Goal: Navigation & Orientation: Understand site structure

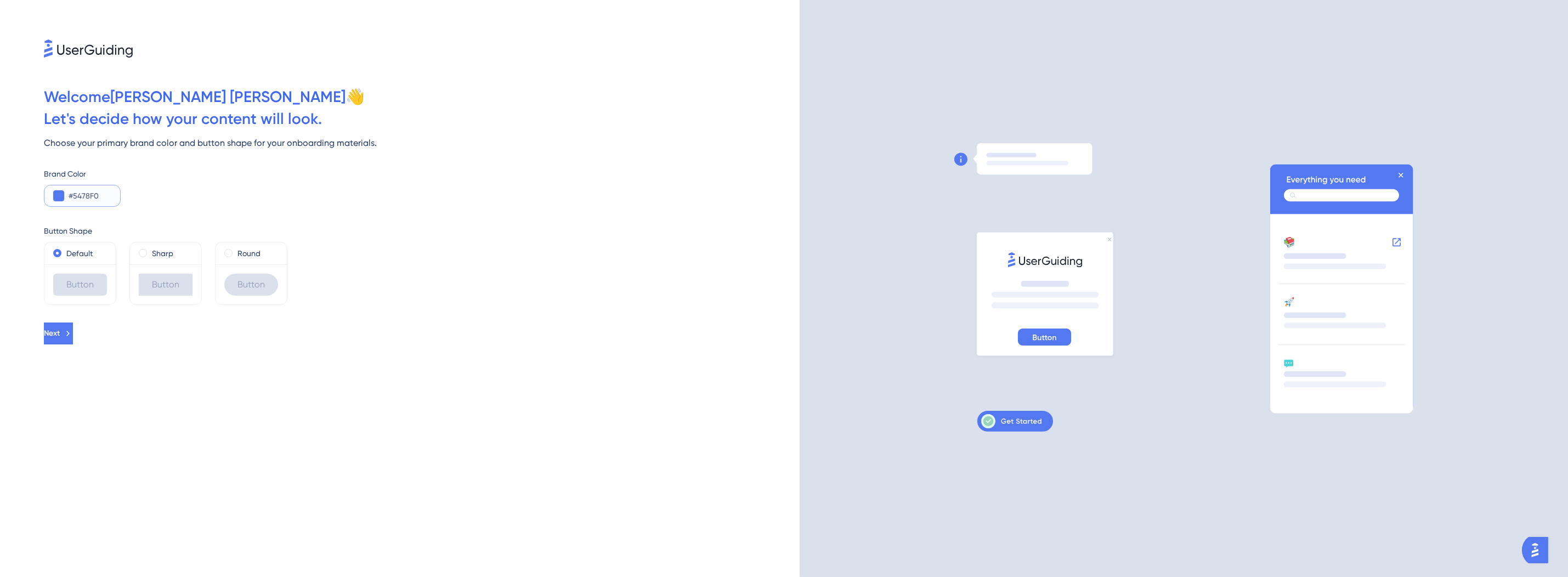
click at [105, 195] on input "#5478F0" at bounding box center [90, 196] width 43 height 13
click at [106, 195] on input "#5478F0" at bounding box center [90, 196] width 43 height 13
click at [73, 327] on button "Next" at bounding box center [58, 334] width 29 height 22
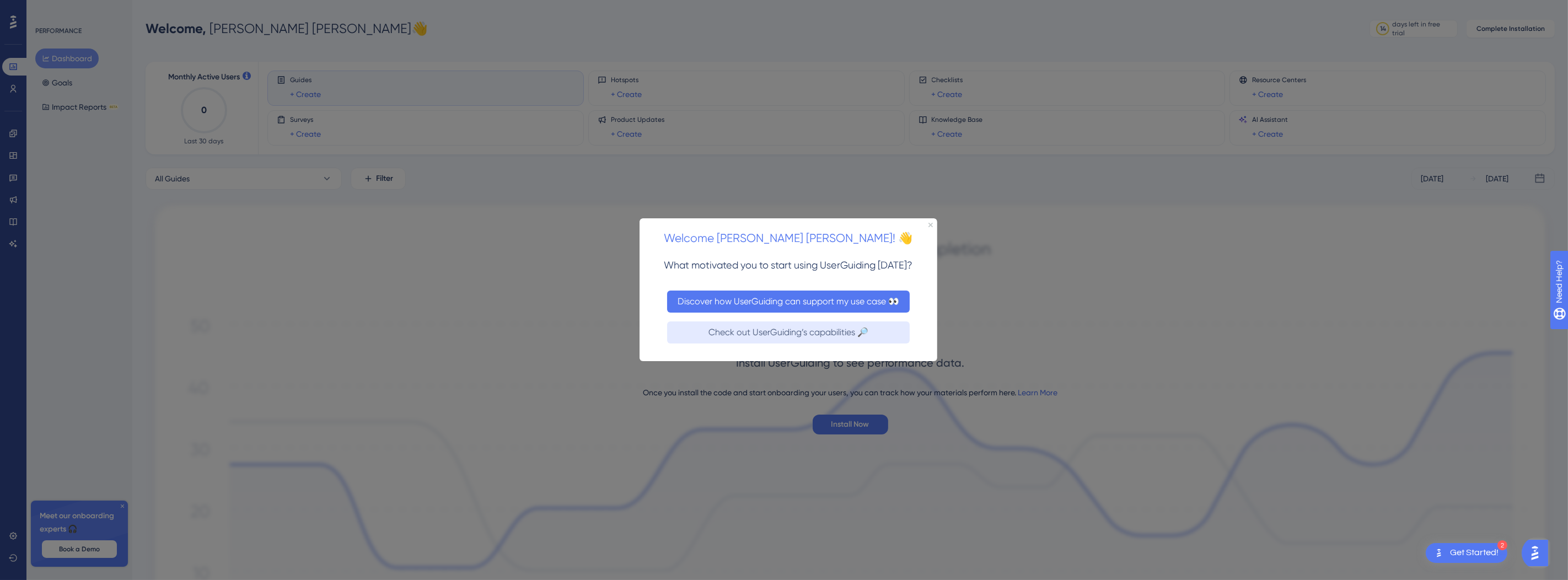
click at [789, 308] on button "Discover how UserGuiding can support my use case 👀" at bounding box center [788, 302] width 242 height 22
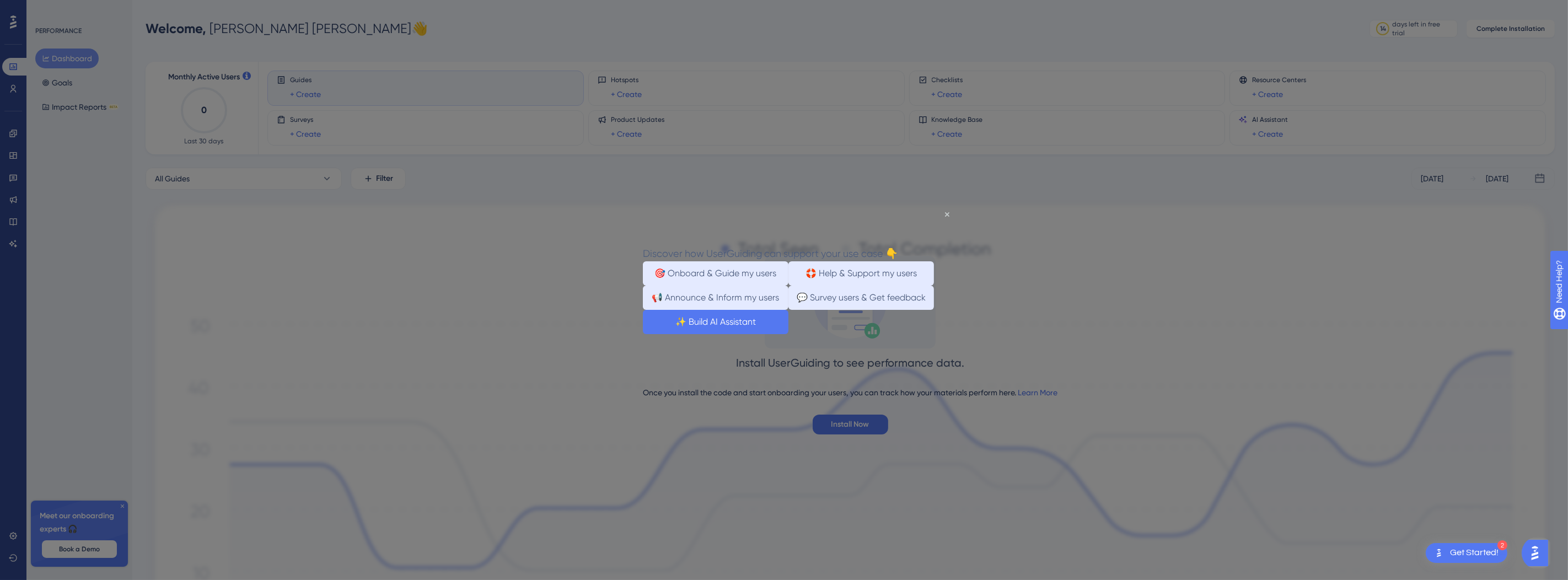
drag, startPoint x: 776, startPoint y: 345, endPoint x: 1387, endPoint y: 553, distance: 645.4
click at [776, 334] on button "✨ Build AI Assistant" at bounding box center [715, 322] width 146 height 24
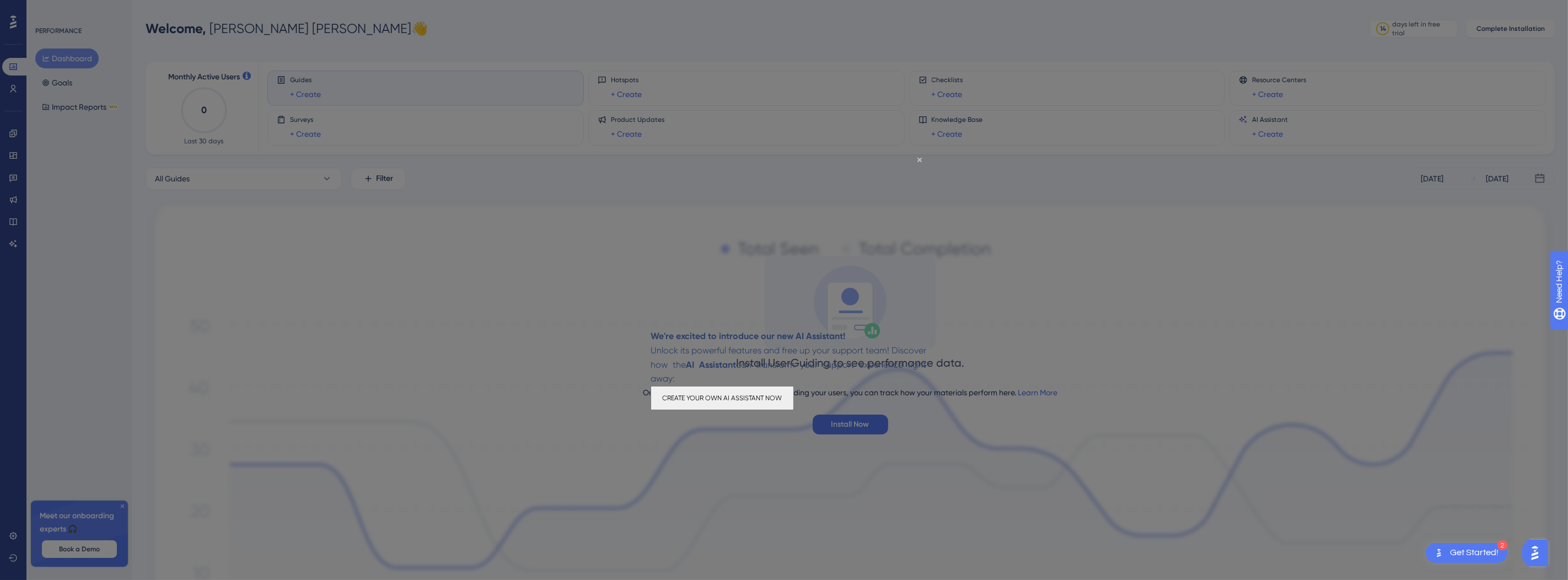
drag, startPoint x: 226, startPoint y: 270, endPoint x: 179, endPoint y: 201, distance: 83.5
click at [226, 270] on div at bounding box center [784, 290] width 1568 height 580
click at [15, 133] on div at bounding box center [784, 290] width 1568 height 580
click at [919, 160] on icon "Close Preview" at bounding box center [919, 159] width 4 height 4
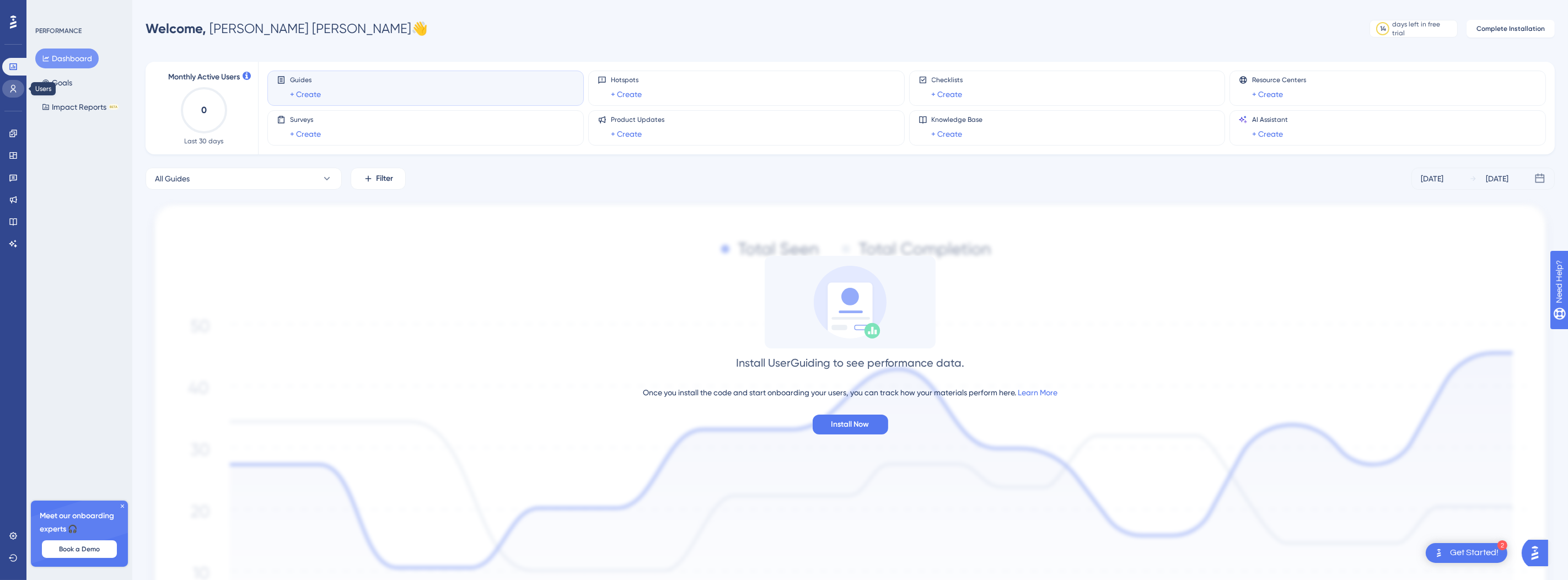
click at [12, 83] on link at bounding box center [13, 89] width 22 height 18
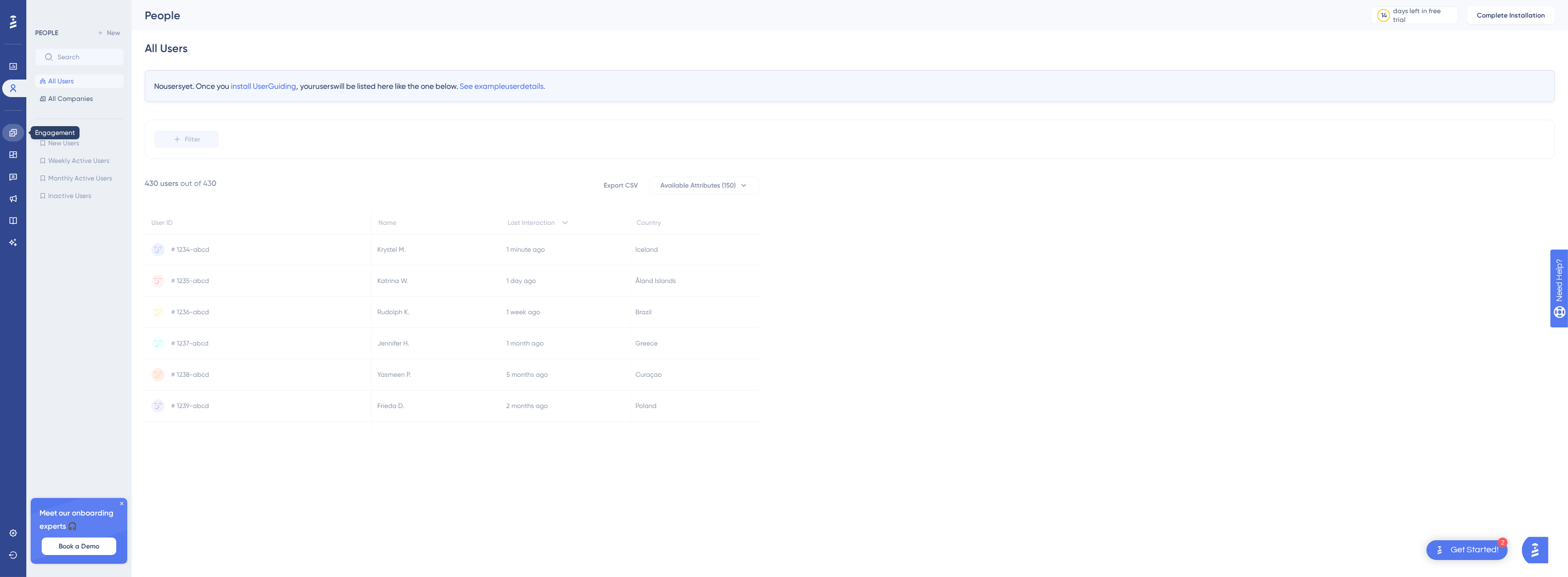
click at [9, 127] on link at bounding box center [13, 133] width 22 height 18
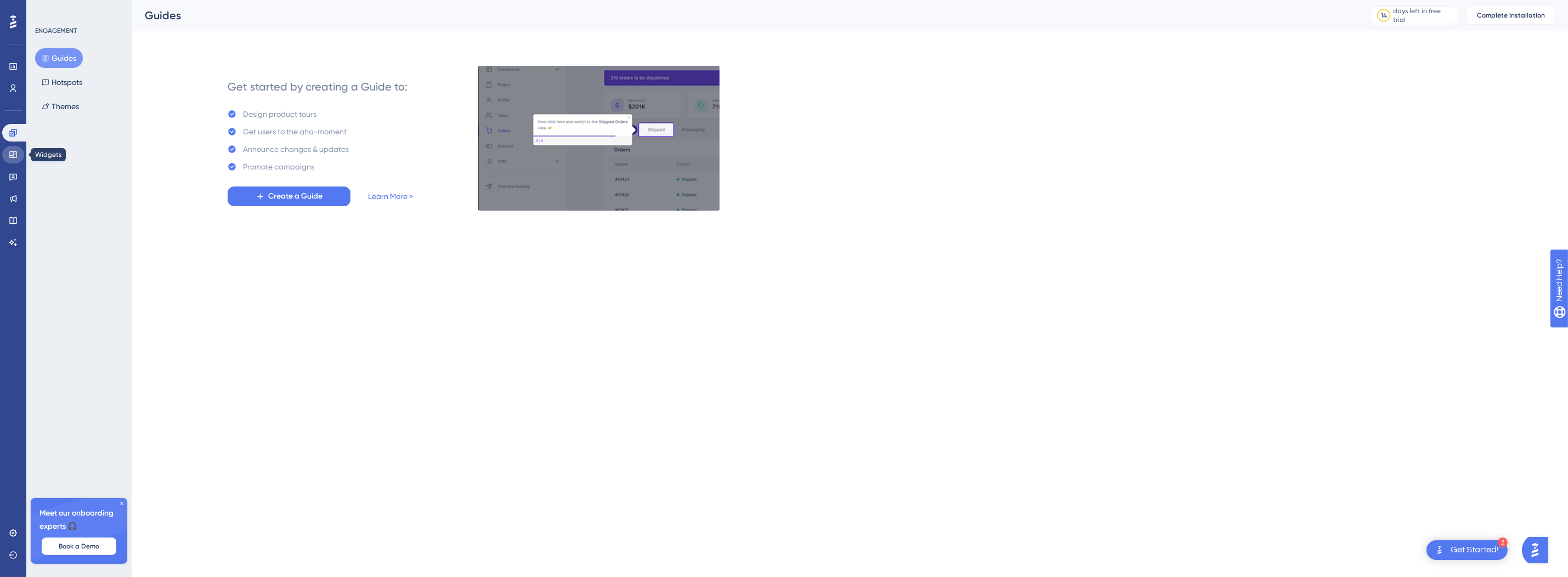
click at [8, 154] on link at bounding box center [13, 155] width 22 height 18
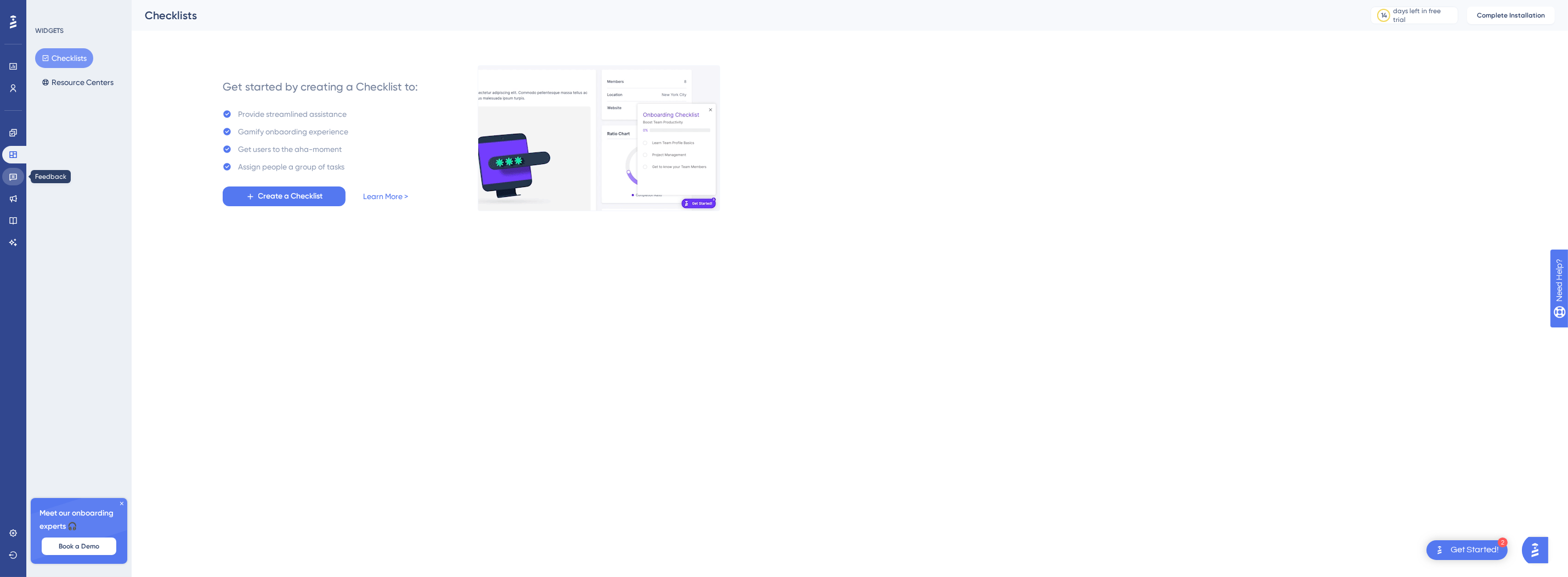
click at [15, 176] on icon at bounding box center [13, 177] width 9 height 9
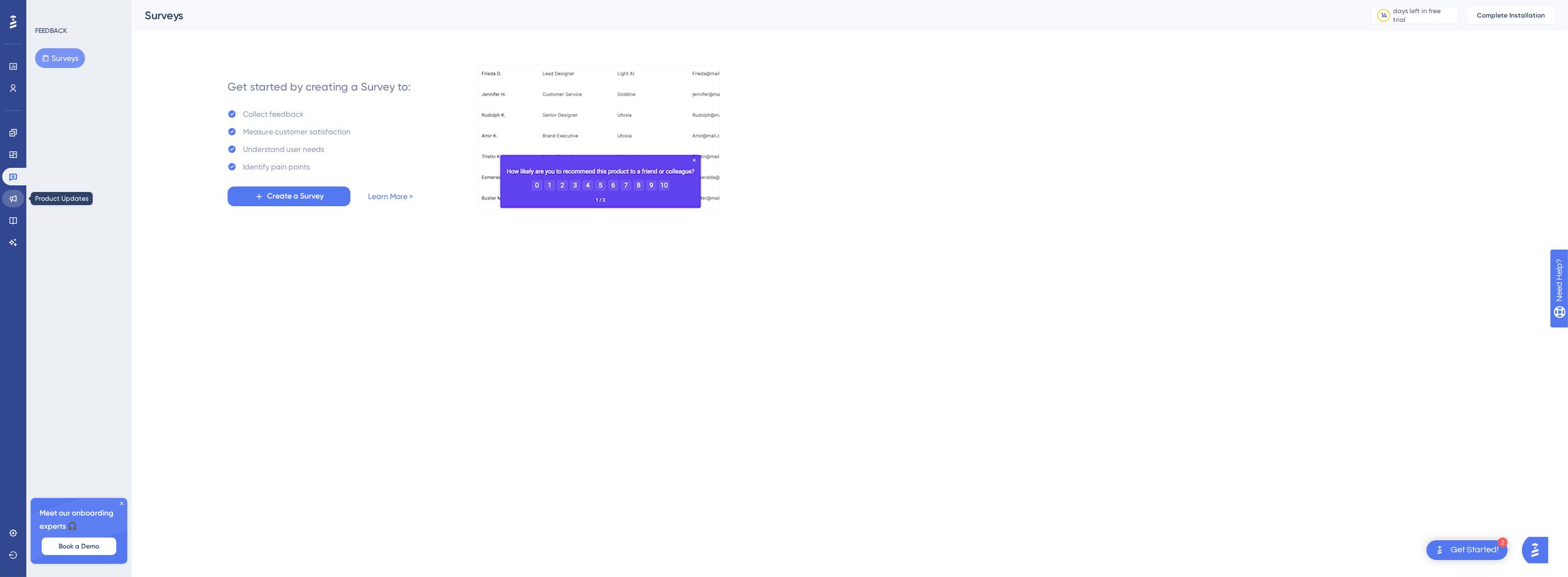
click at [14, 197] on icon at bounding box center [13, 198] width 9 height 9
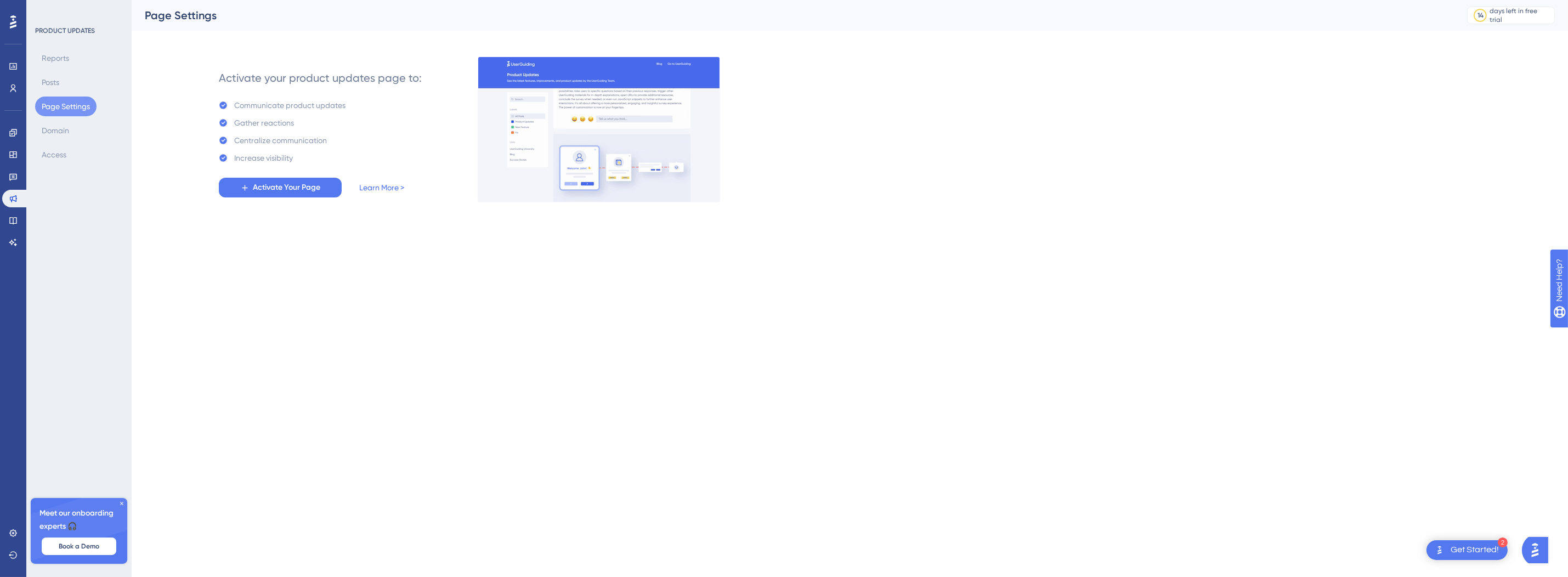
click at [12, 222] on div "✨ Save My Spot!✨" at bounding box center [785, 105] width 1568 height 245
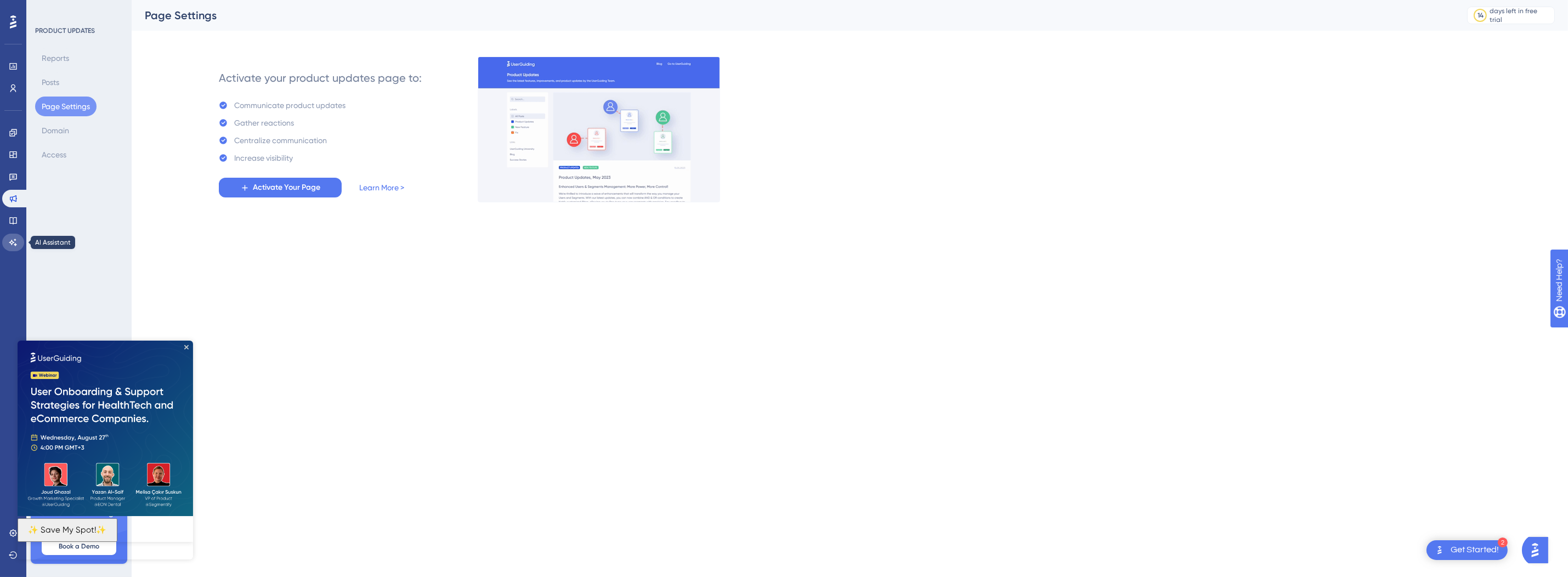
click at [14, 241] on icon at bounding box center [13, 242] width 9 height 9
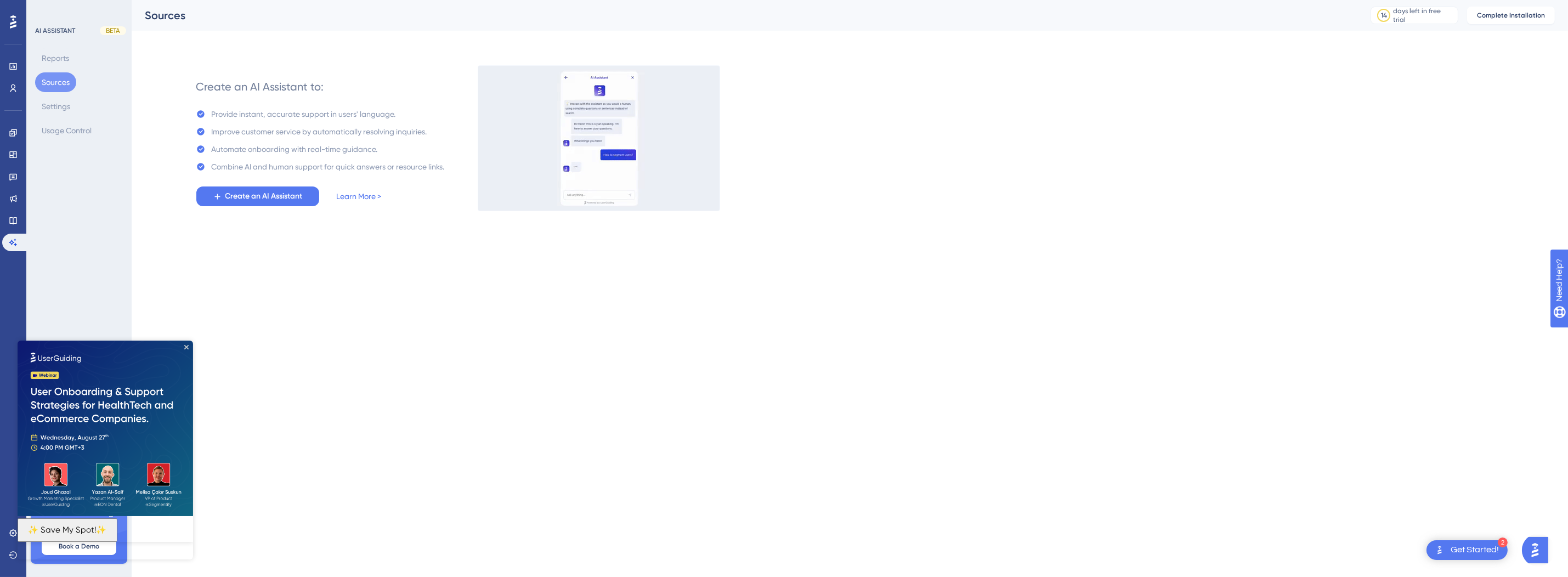
click at [18, 18] on div at bounding box center [13, 22] width 18 height 18
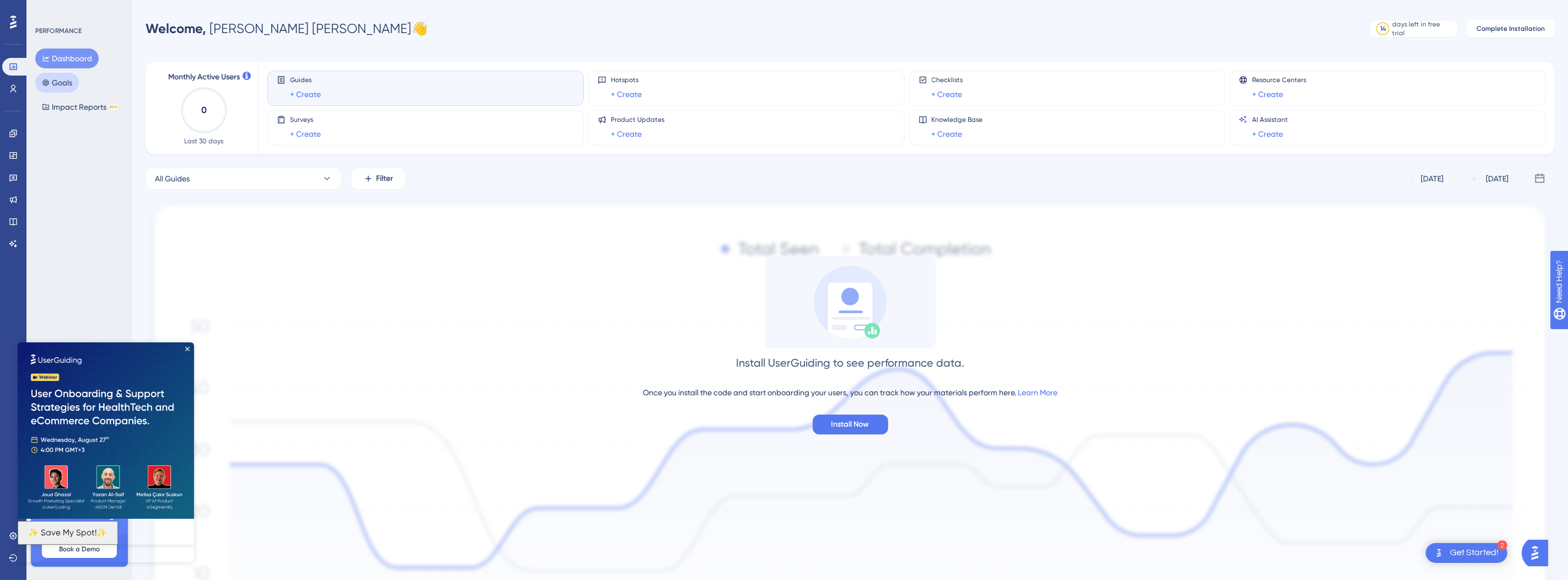
click at [62, 82] on button "Goals" at bounding box center [57, 83] width 43 height 20
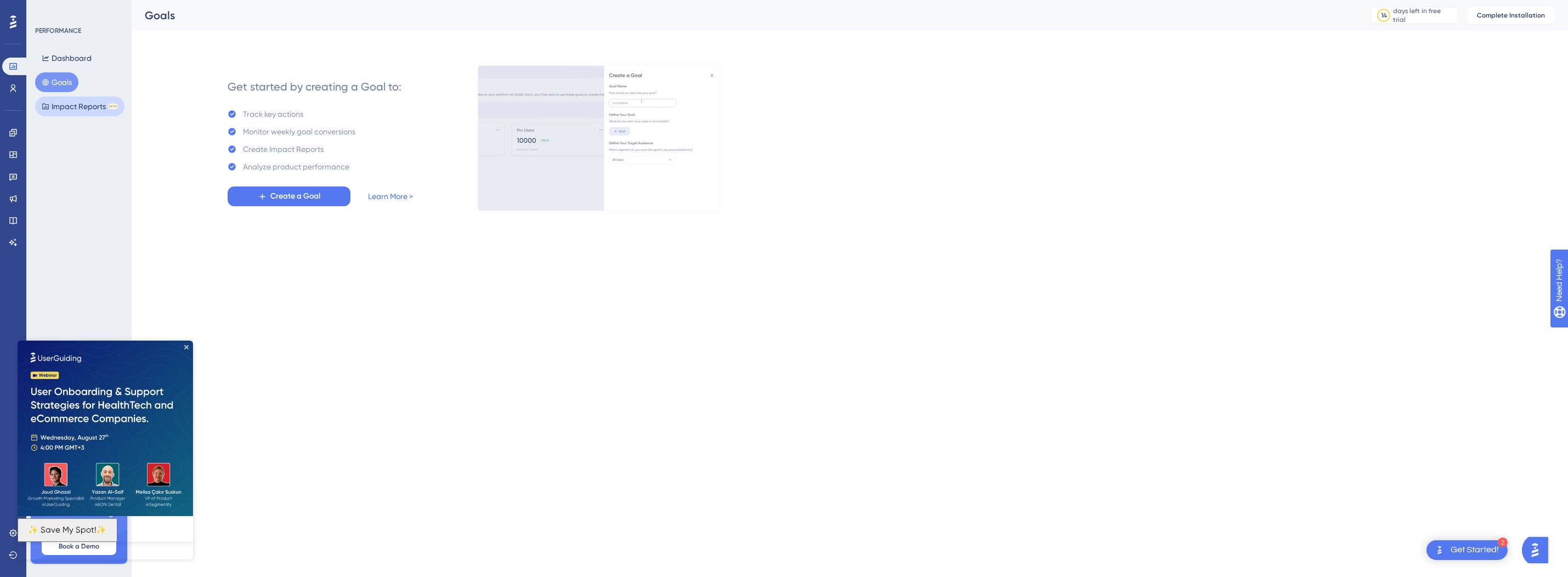
click at [61, 102] on button "Impact Reports BETA" at bounding box center [80, 107] width 89 height 19
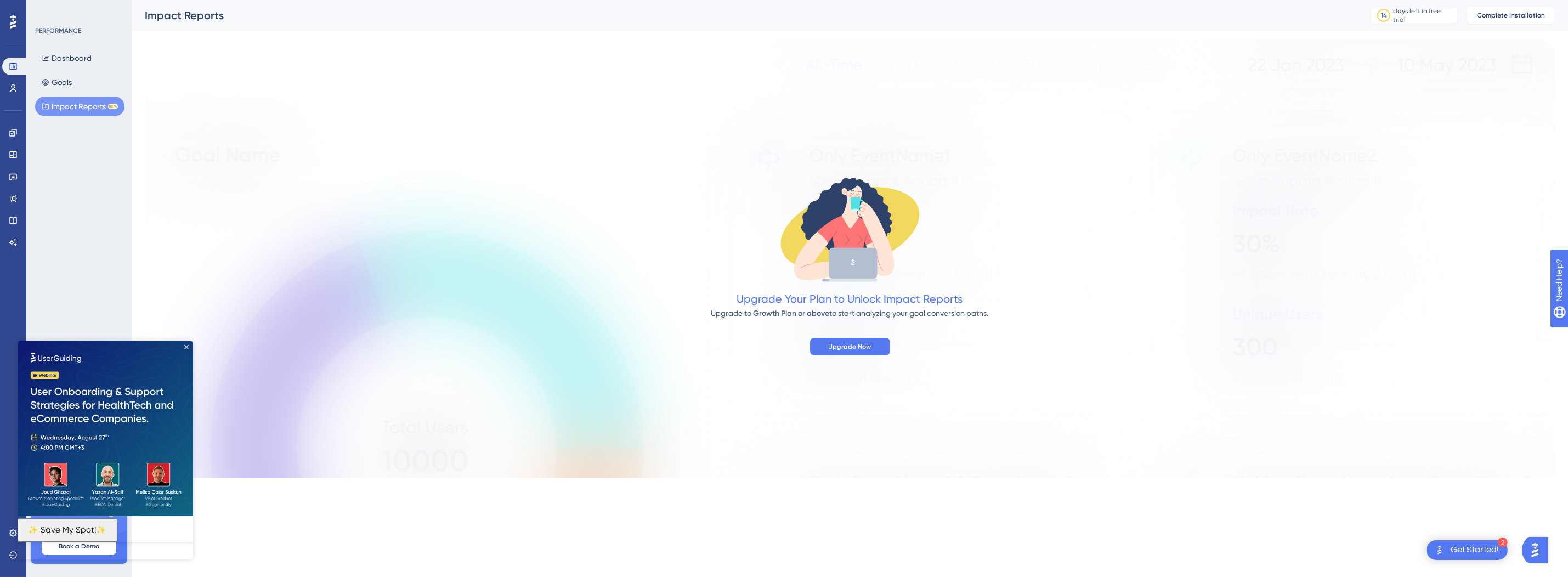
click at [63, 33] on div "PERFORMANCE" at bounding box center [58, 30] width 46 height 9
click at [57, 58] on button "Dashboard" at bounding box center [67, 58] width 63 height 19
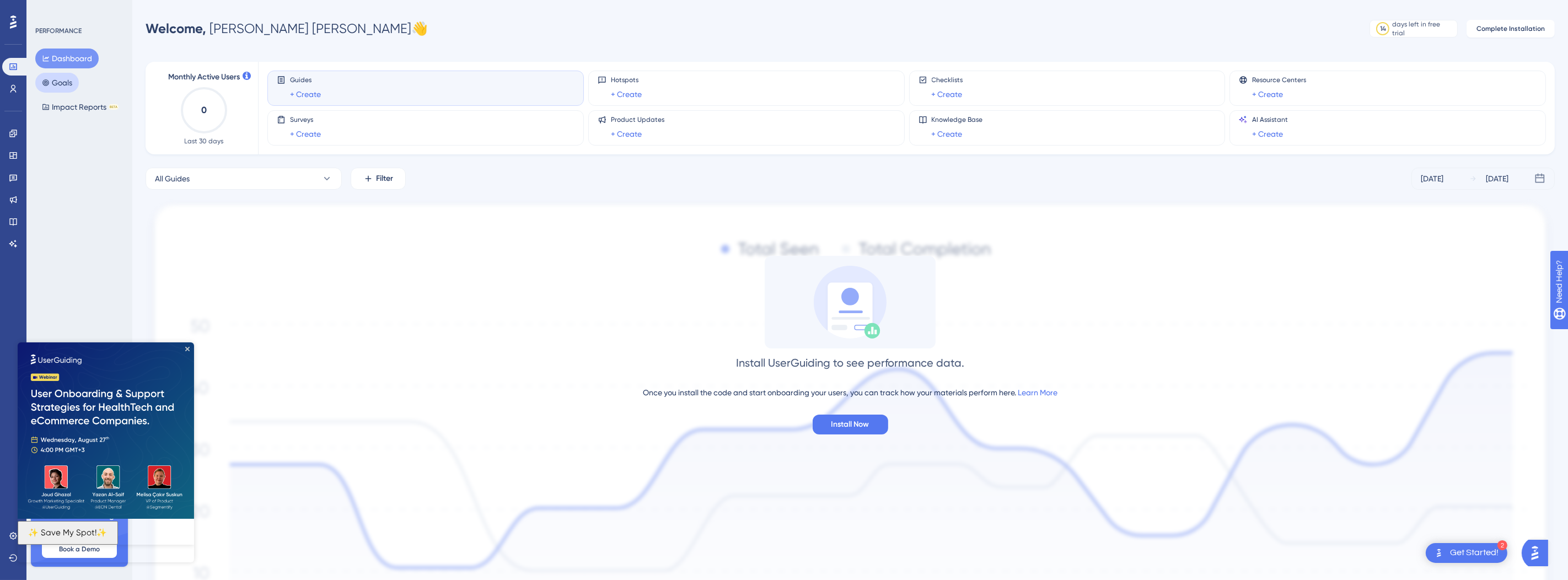
click at [61, 75] on button "Goals" at bounding box center [57, 83] width 43 height 20
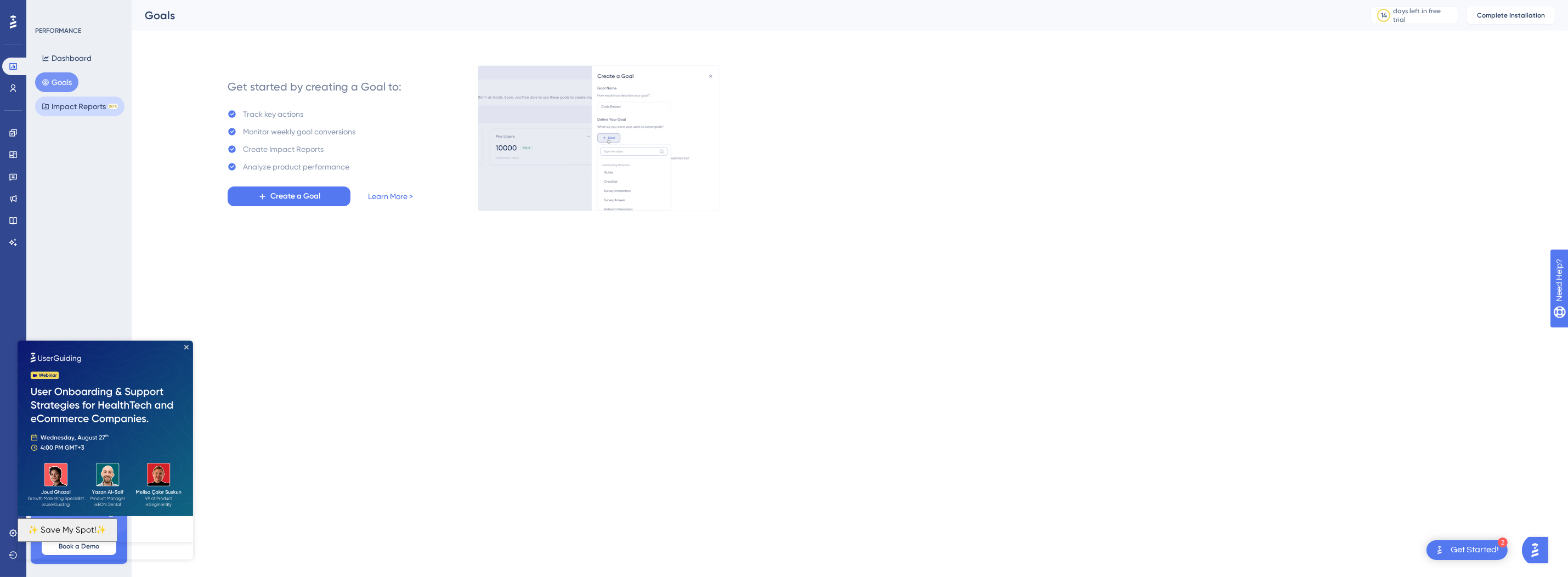
click at [61, 97] on button "Impact Reports BETA" at bounding box center [80, 107] width 89 height 19
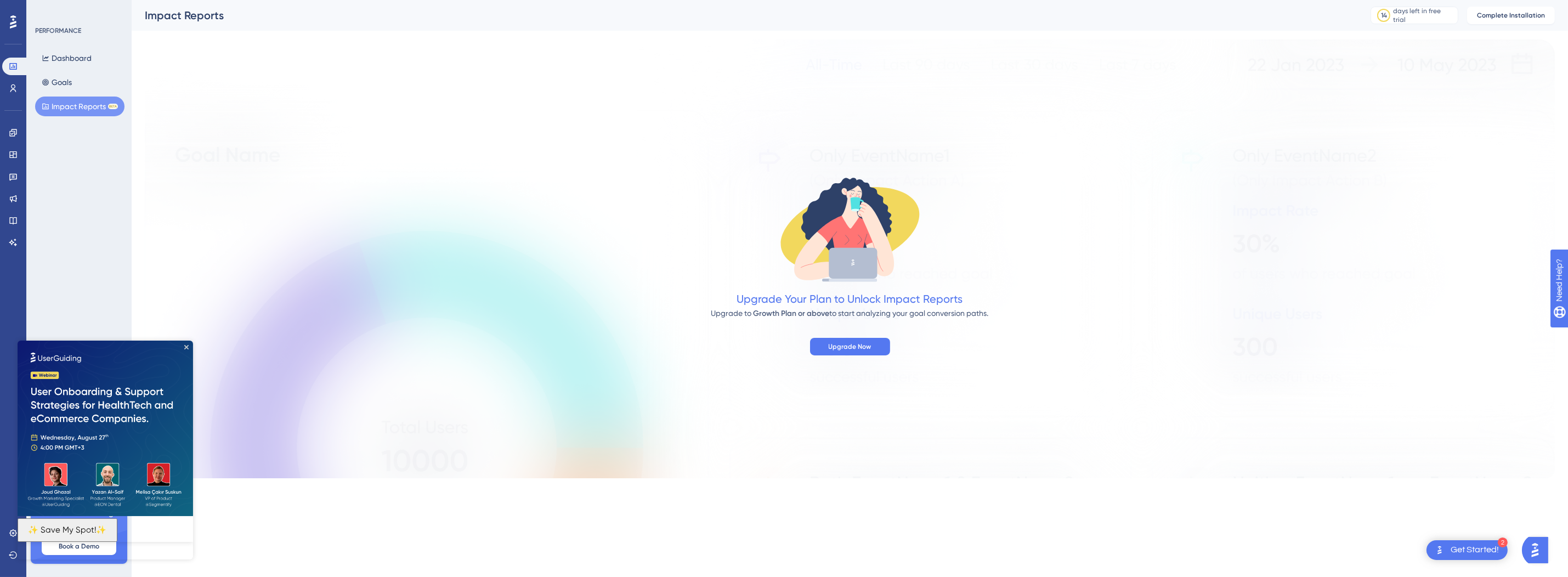
click at [190, 342] on img at bounding box center [105, 428] width 175 height 175
click at [185, 346] on icon "Close Preview" at bounding box center [186, 347] width 4 height 4
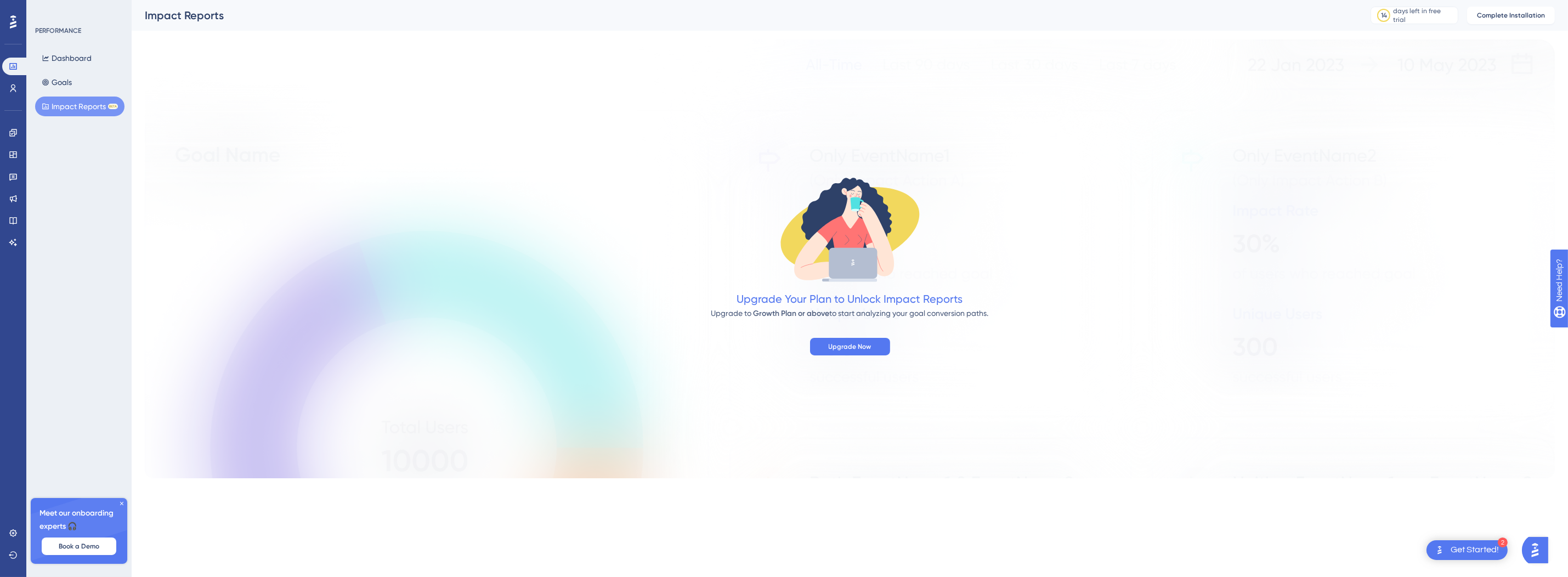
click at [124, 502] on icon at bounding box center [122, 503] width 7 height 7
click at [16, 533] on icon at bounding box center [13, 533] width 7 height 7
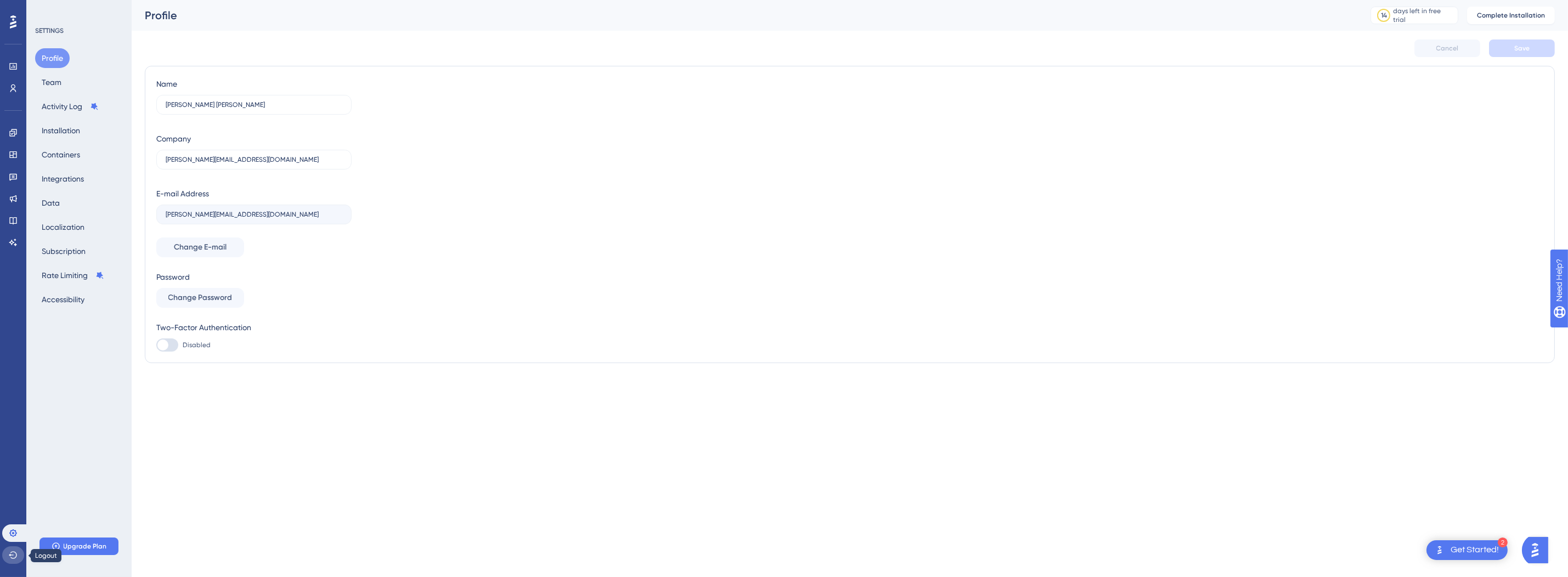
click at [16, 552] on icon at bounding box center [13, 555] width 9 height 9
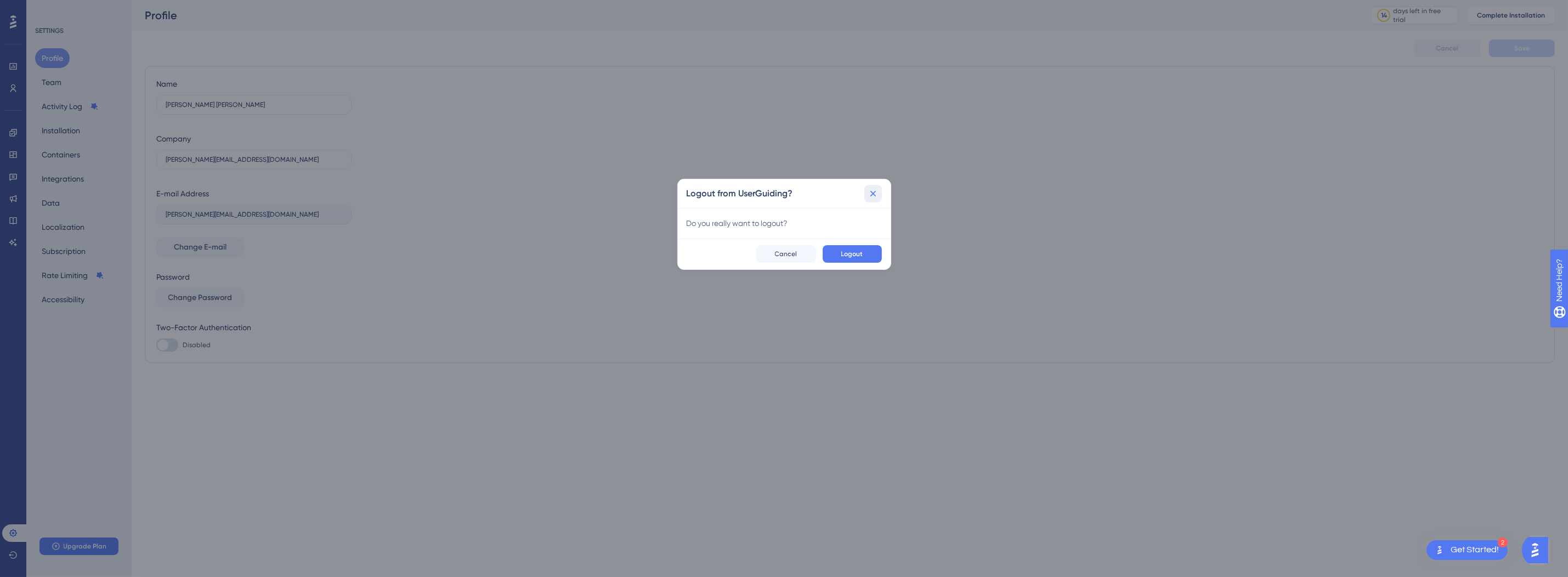
click at [870, 195] on icon at bounding box center [873, 194] width 11 height 11
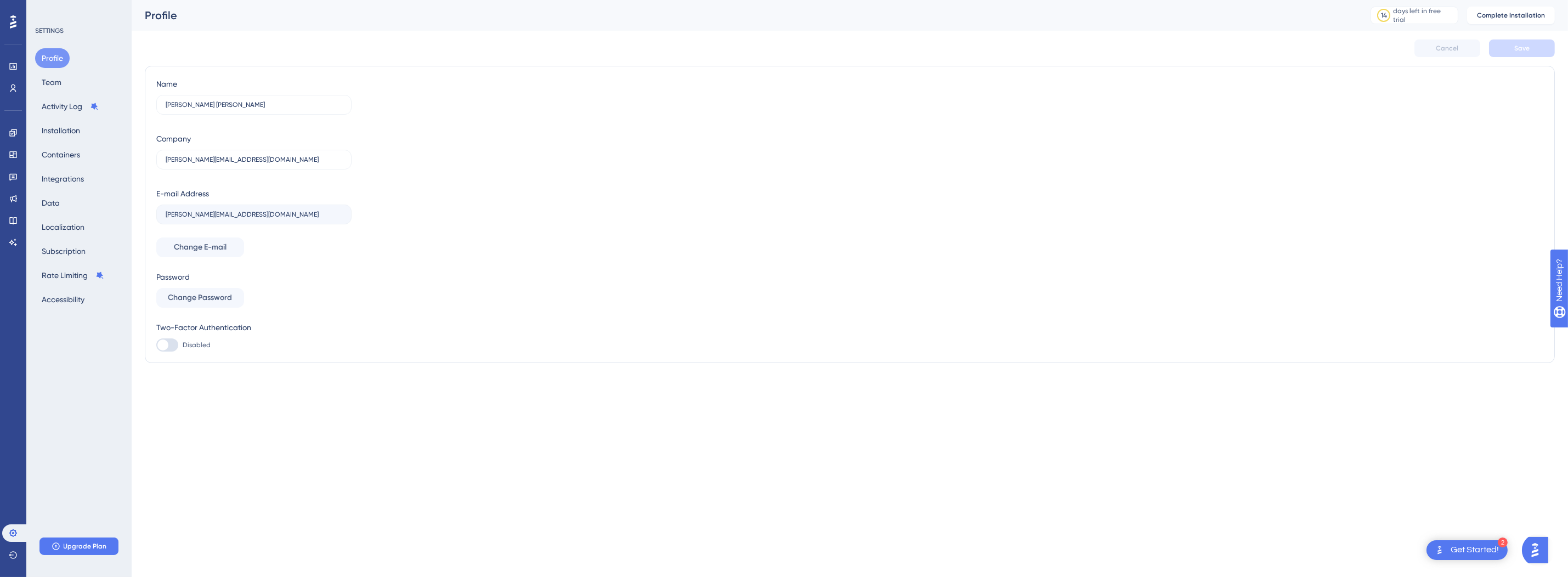
click at [12, 17] on icon at bounding box center [13, 22] width 7 height 13
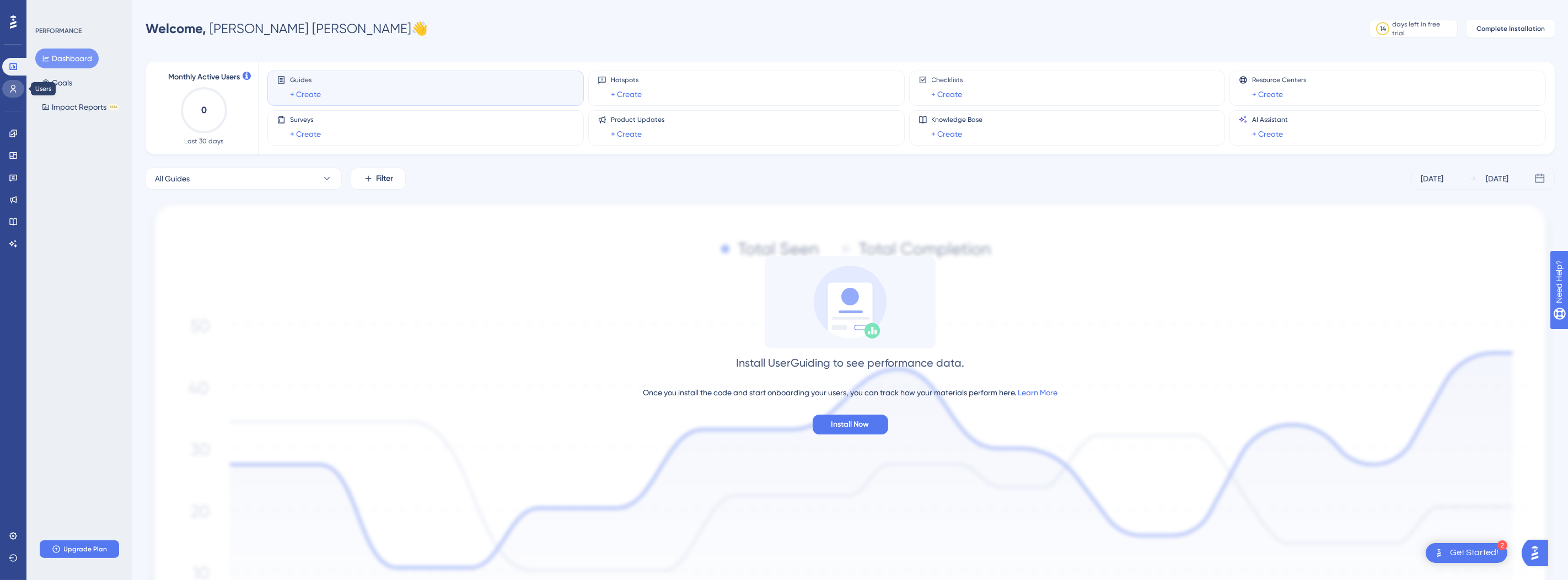
click at [14, 84] on icon at bounding box center [13, 89] width 9 height 9
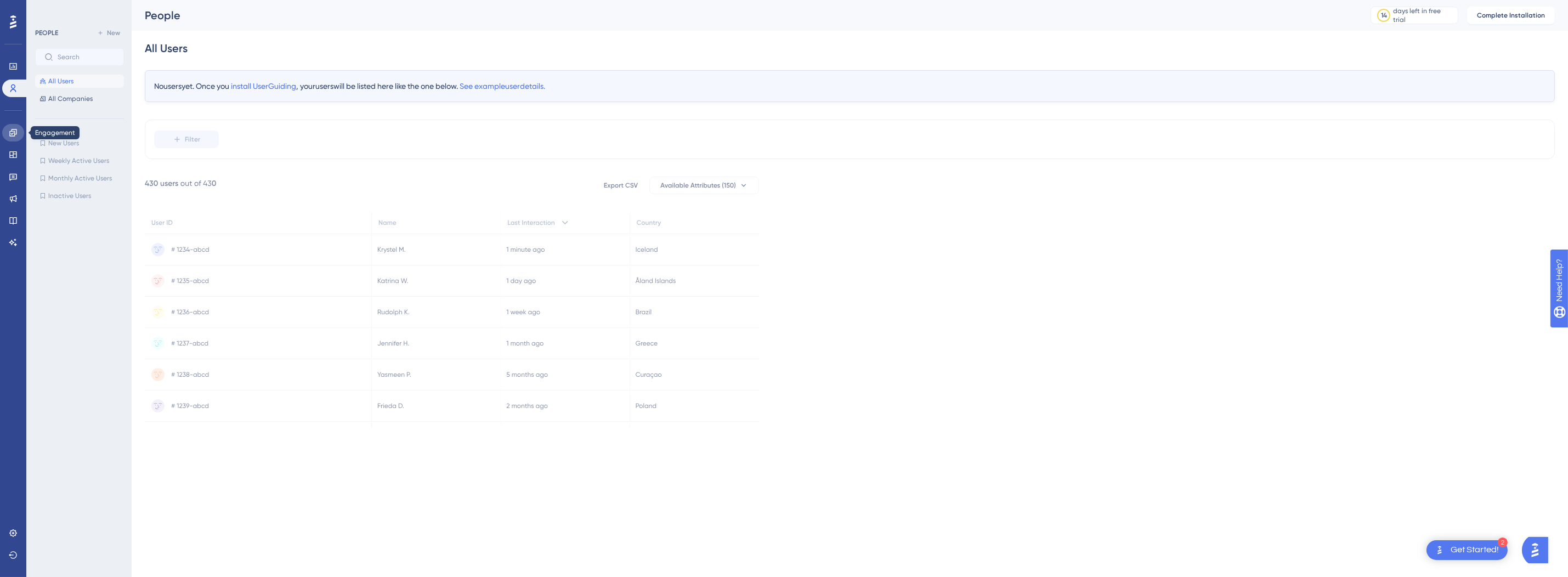
click at [9, 131] on icon at bounding box center [13, 133] width 9 height 9
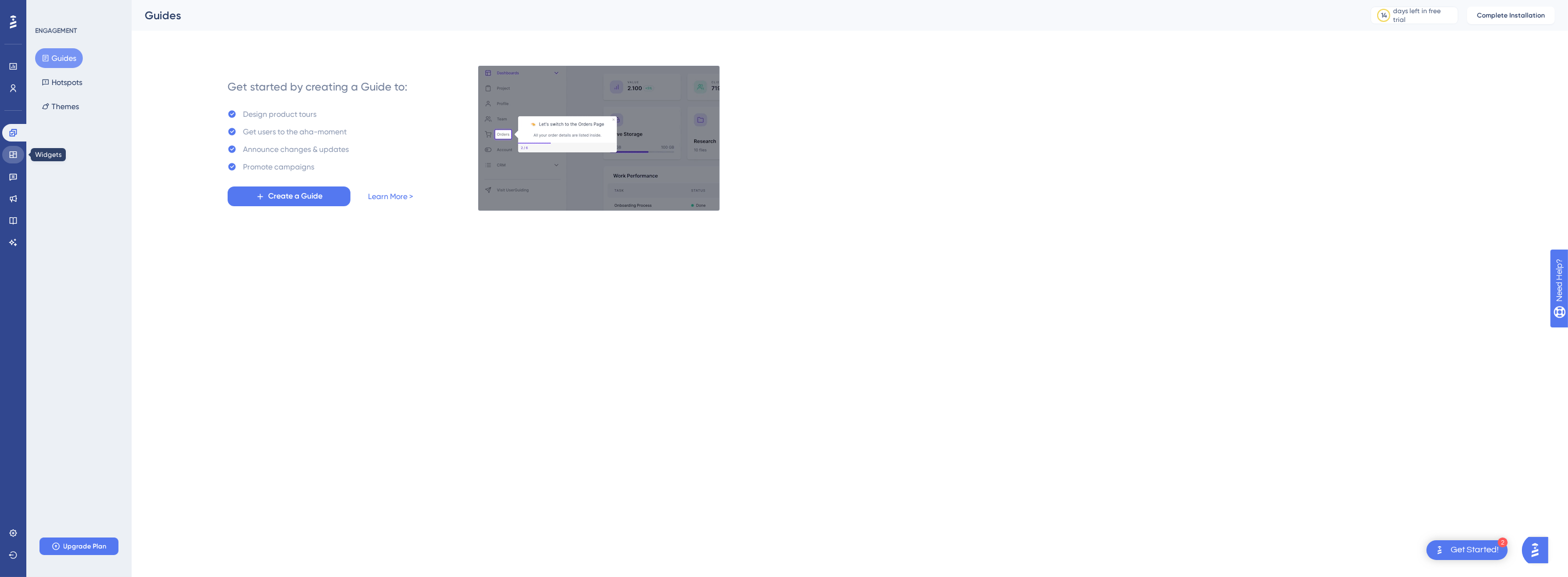
click at [15, 152] on icon at bounding box center [13, 155] width 7 height 7
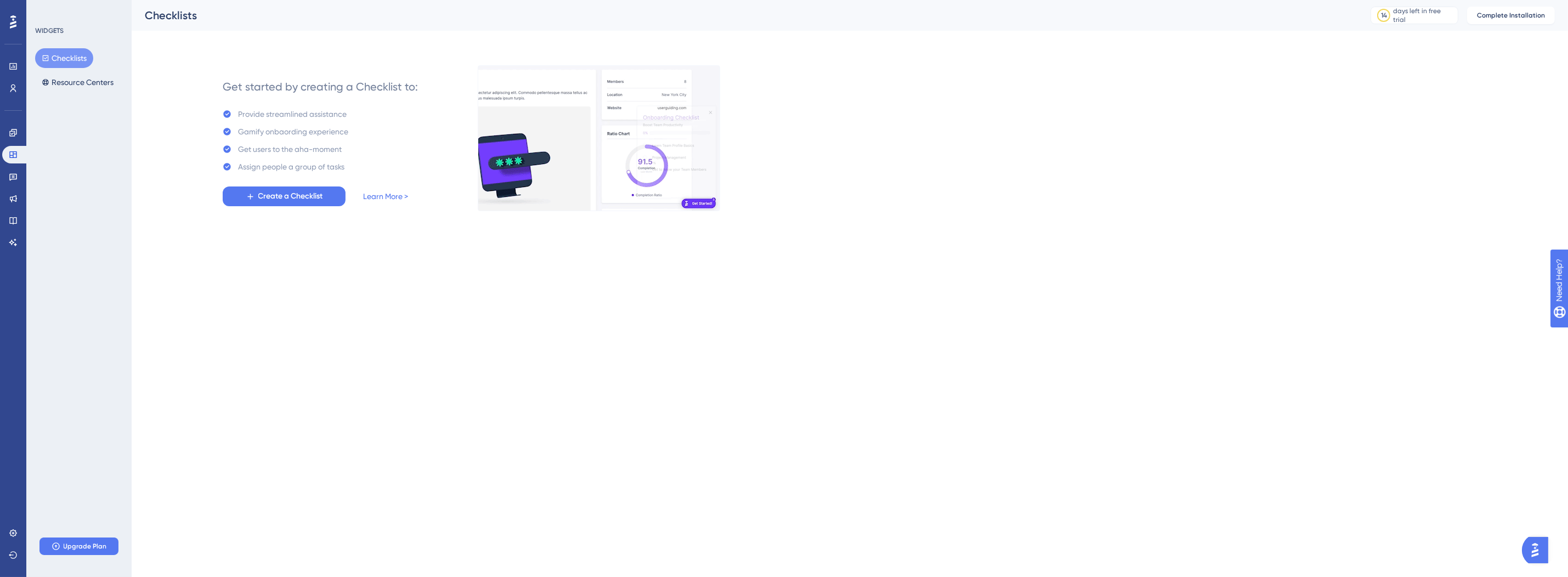
click at [193, 13] on div "Checklists" at bounding box center [744, 15] width 1199 height 15
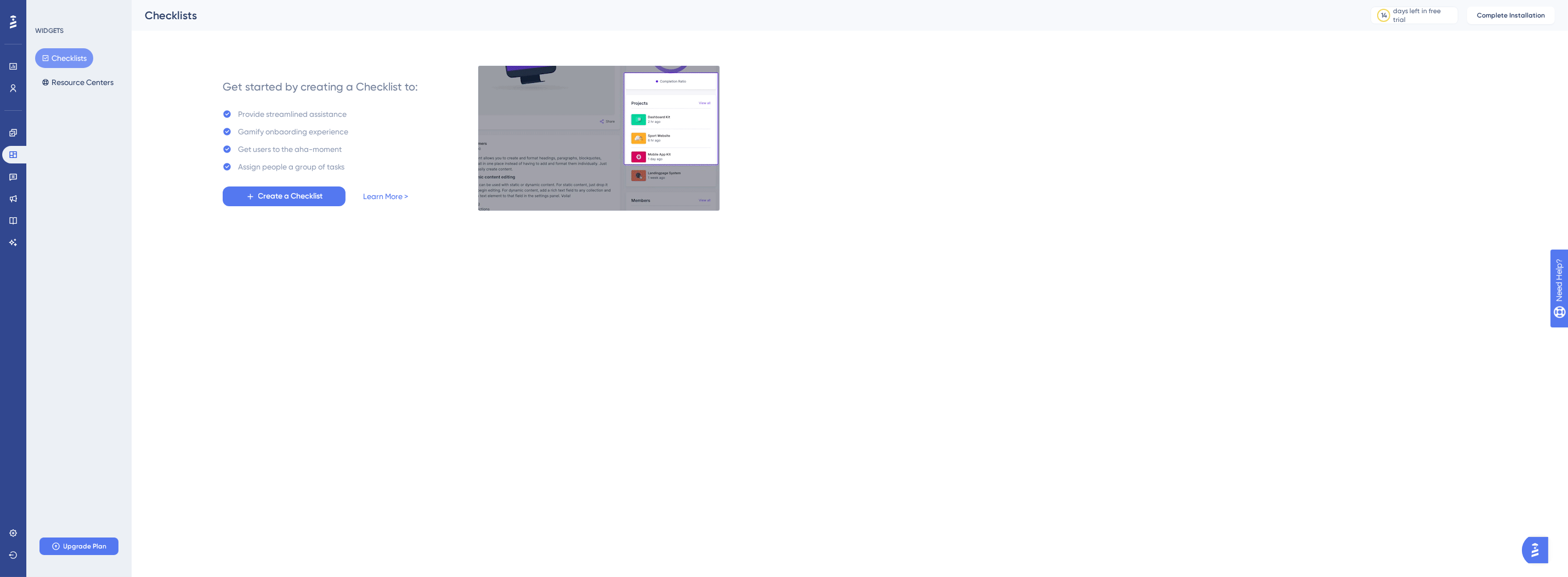
click at [93, 9] on div "WIDGETS Checklists Resource Centers Upgrade Plan" at bounding box center [79, 288] width 105 height 577
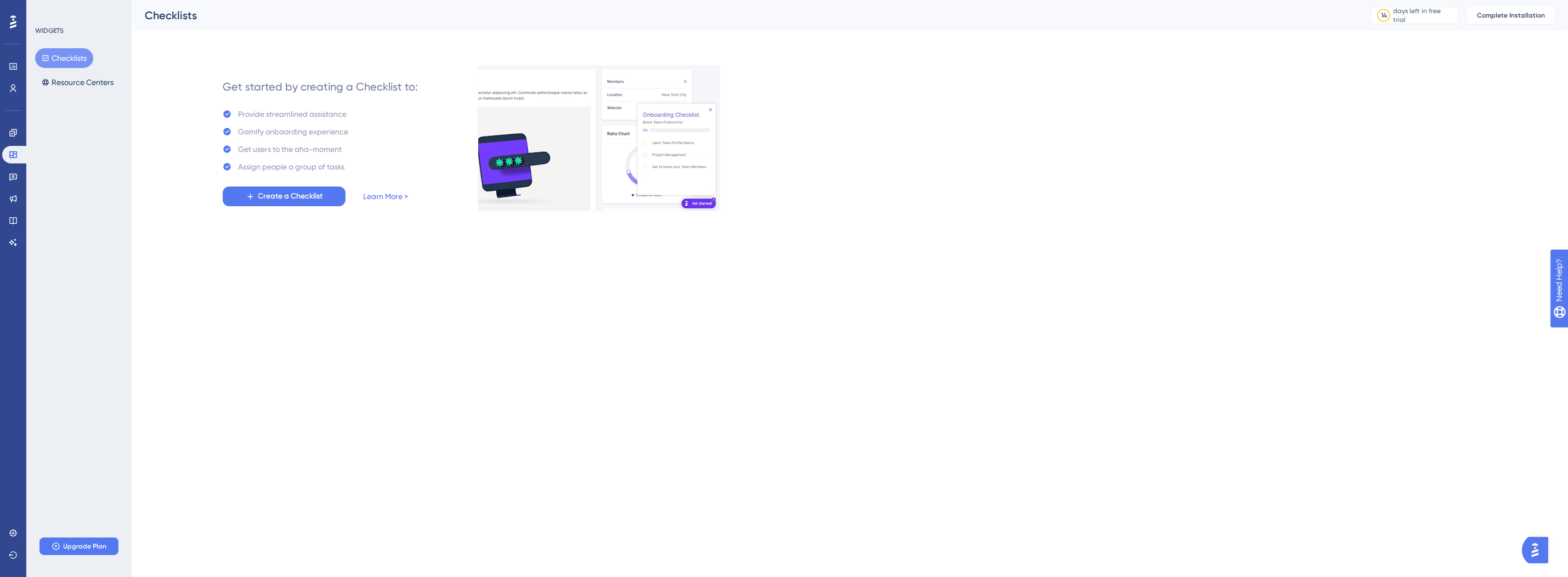
click at [96, 275] on div "WIDGETS Checklists Resource Centers Upgrade Plan" at bounding box center [79, 288] width 105 height 577
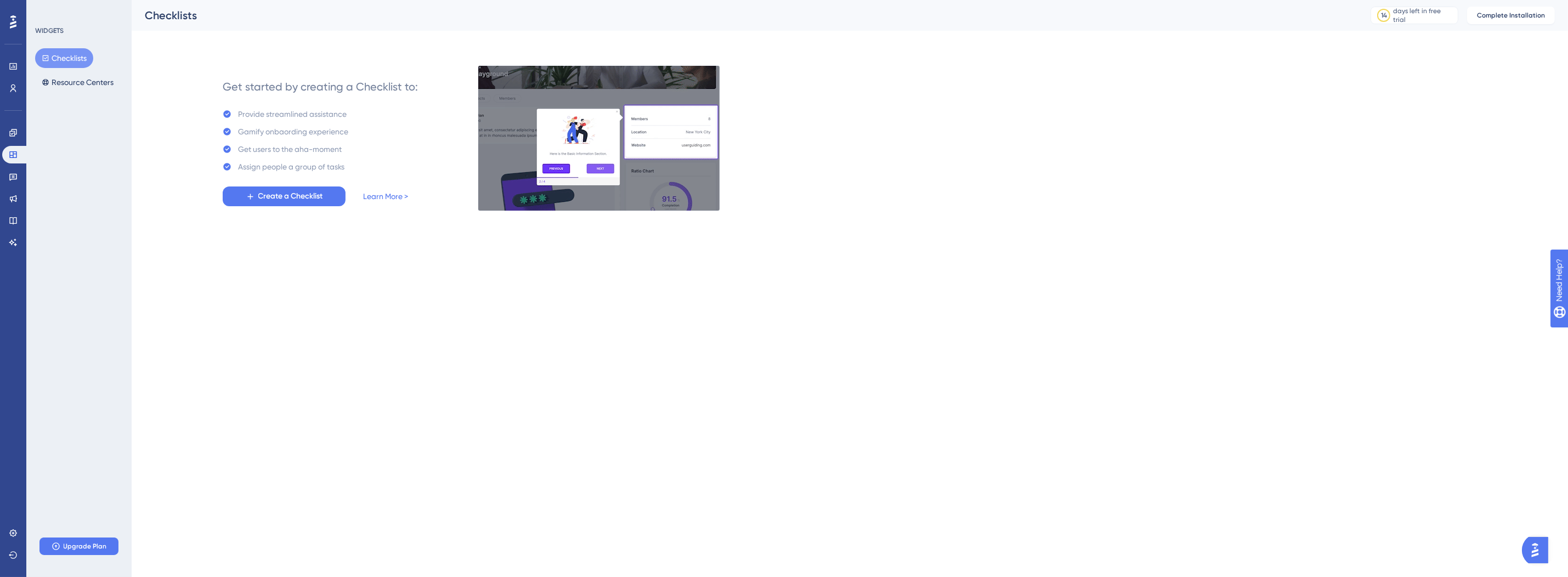
click at [10, 18] on icon at bounding box center [13, 21] width 7 height 14
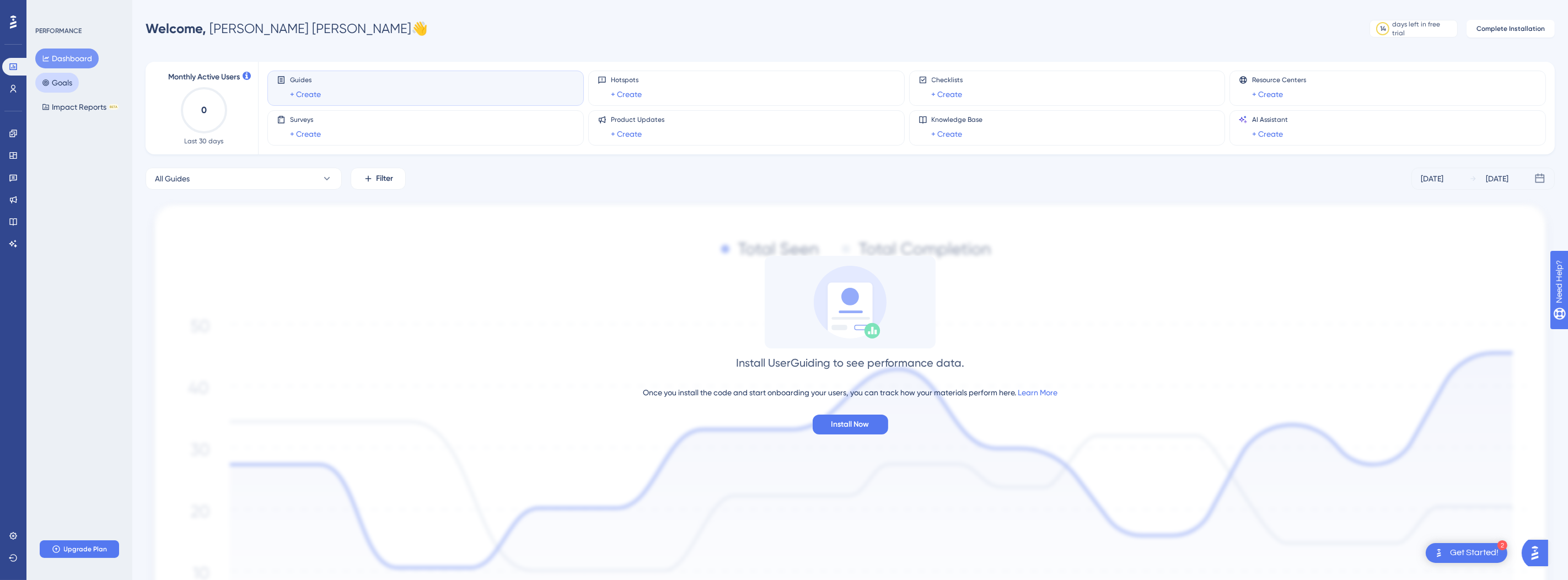
click at [67, 81] on button "Goals" at bounding box center [57, 83] width 43 height 20
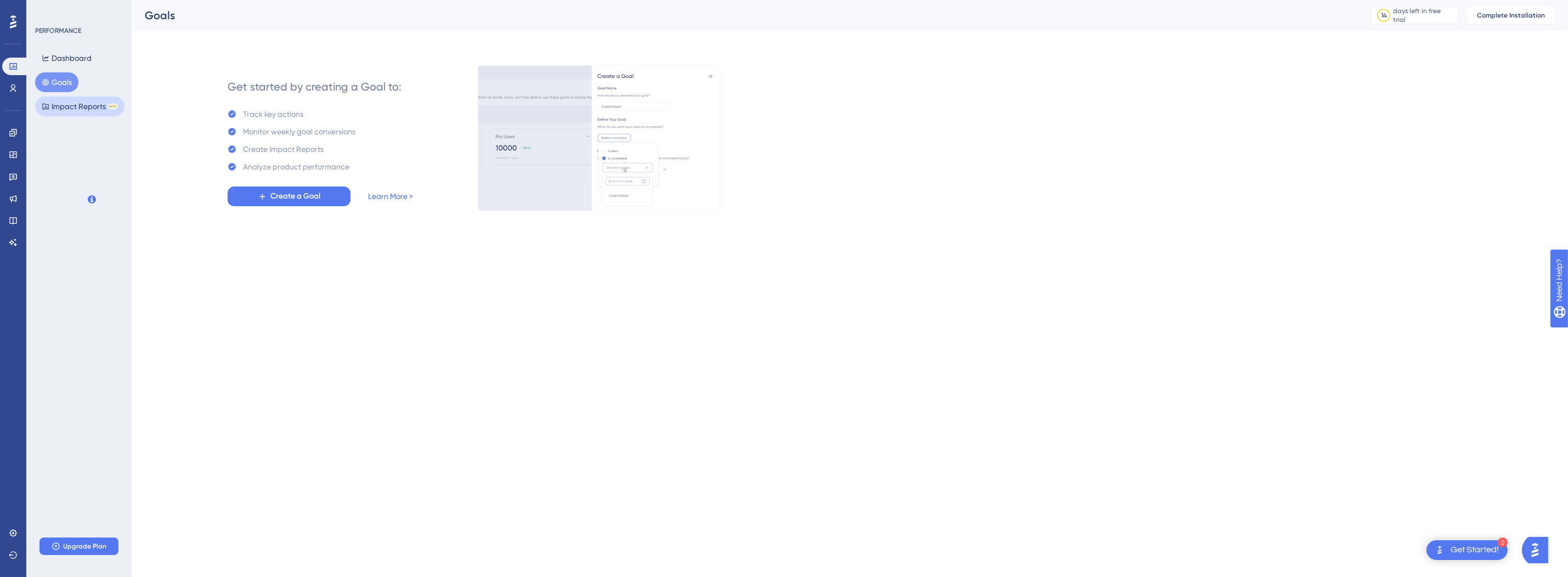
click at [65, 98] on button "Impact Reports BETA" at bounding box center [80, 107] width 89 height 19
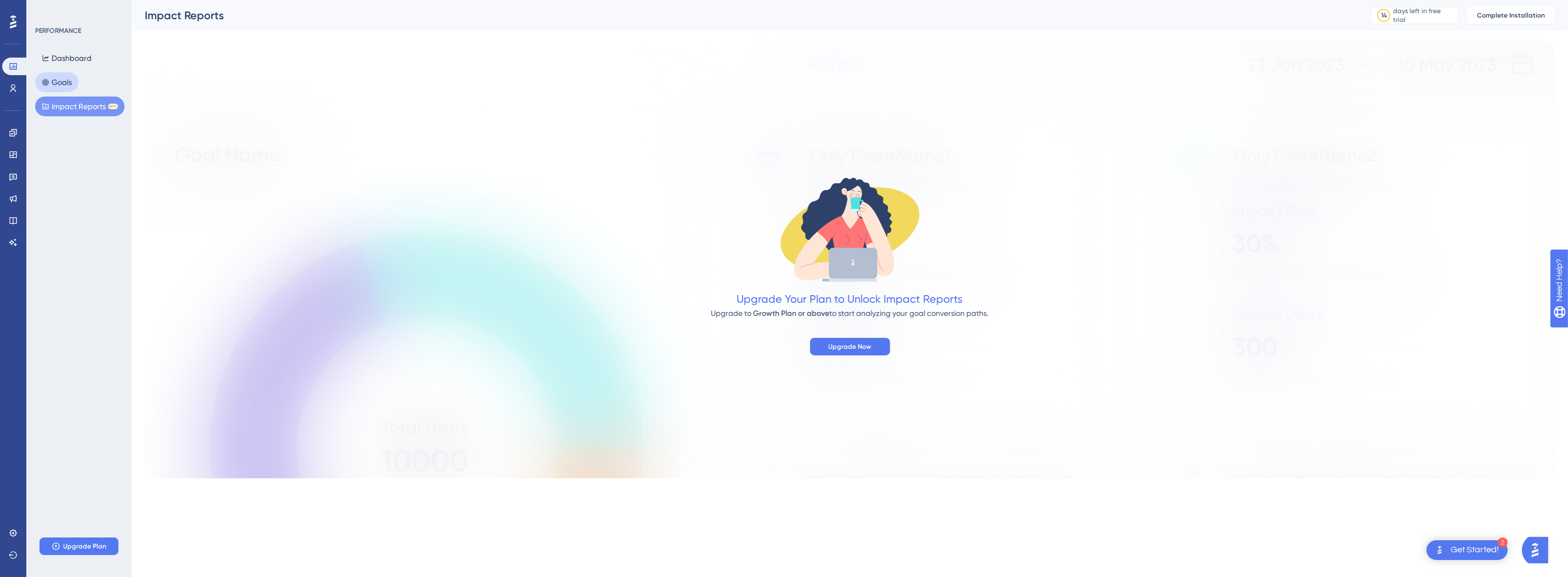
click at [67, 79] on button "Goals" at bounding box center [57, 82] width 43 height 19
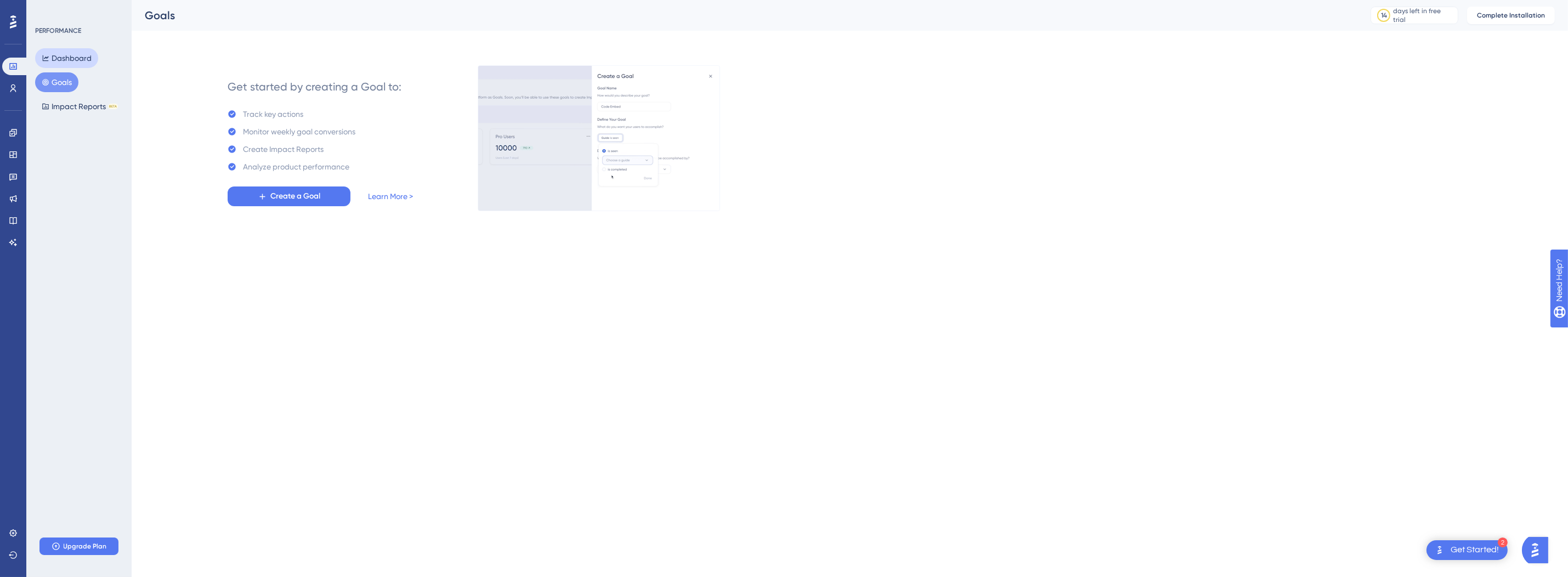
click at [68, 54] on button "Dashboard" at bounding box center [67, 58] width 63 height 19
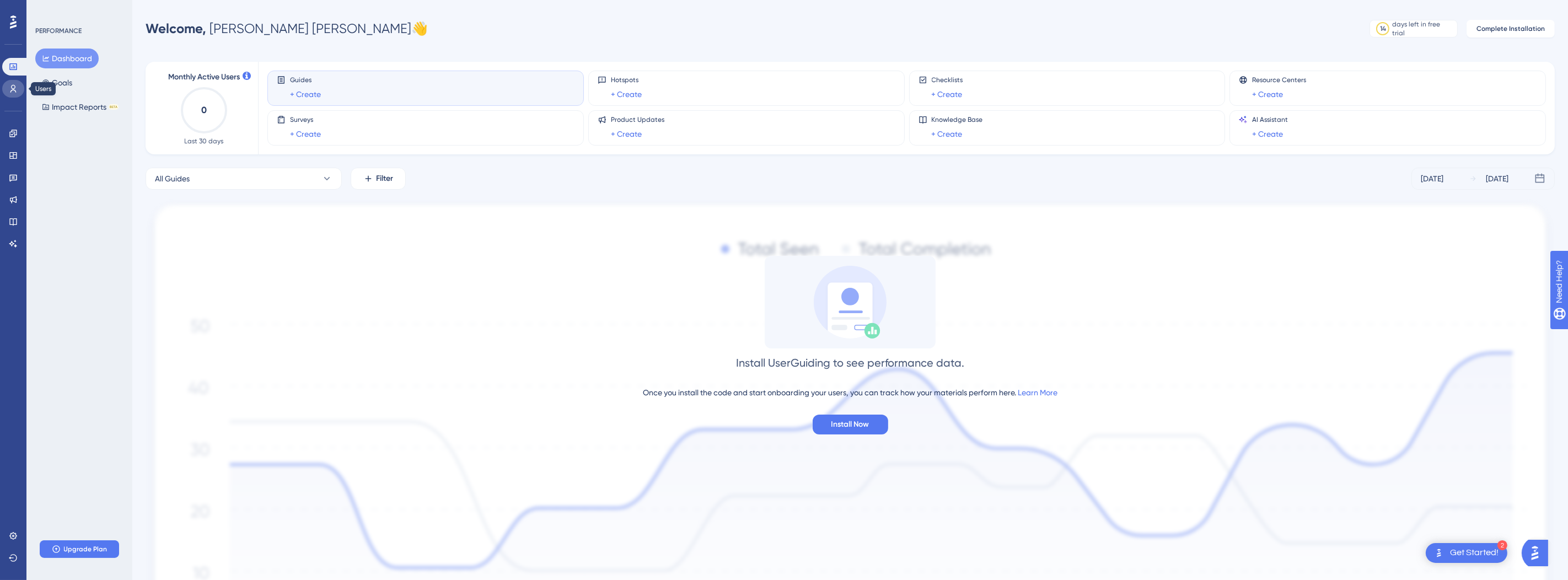
click at [16, 94] on link at bounding box center [13, 89] width 22 height 18
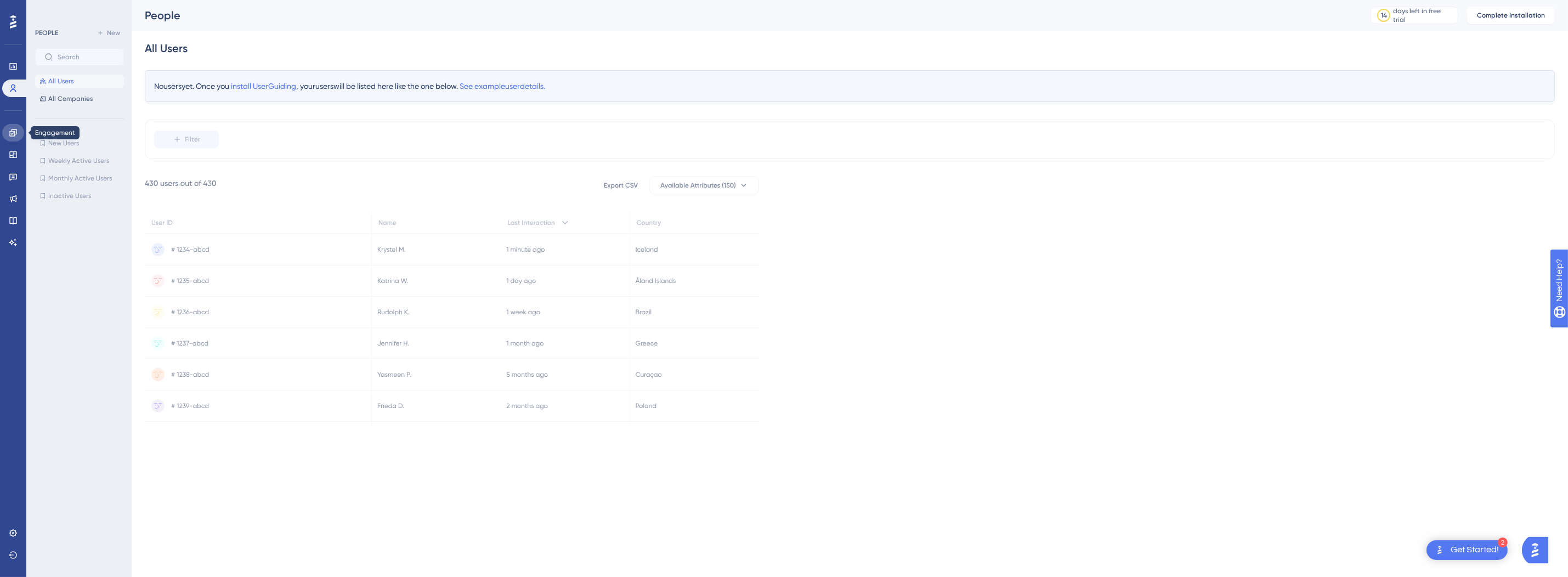
click at [12, 127] on link at bounding box center [13, 133] width 22 height 18
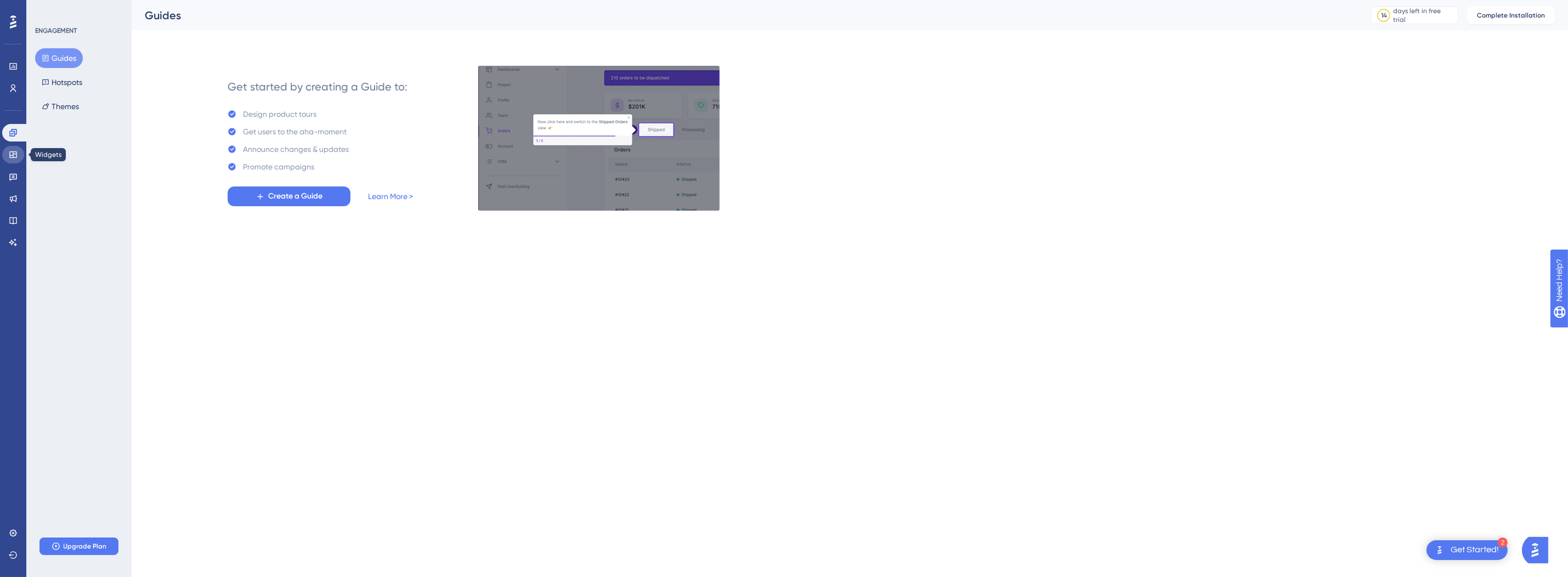
click at [12, 152] on icon at bounding box center [13, 155] width 7 height 7
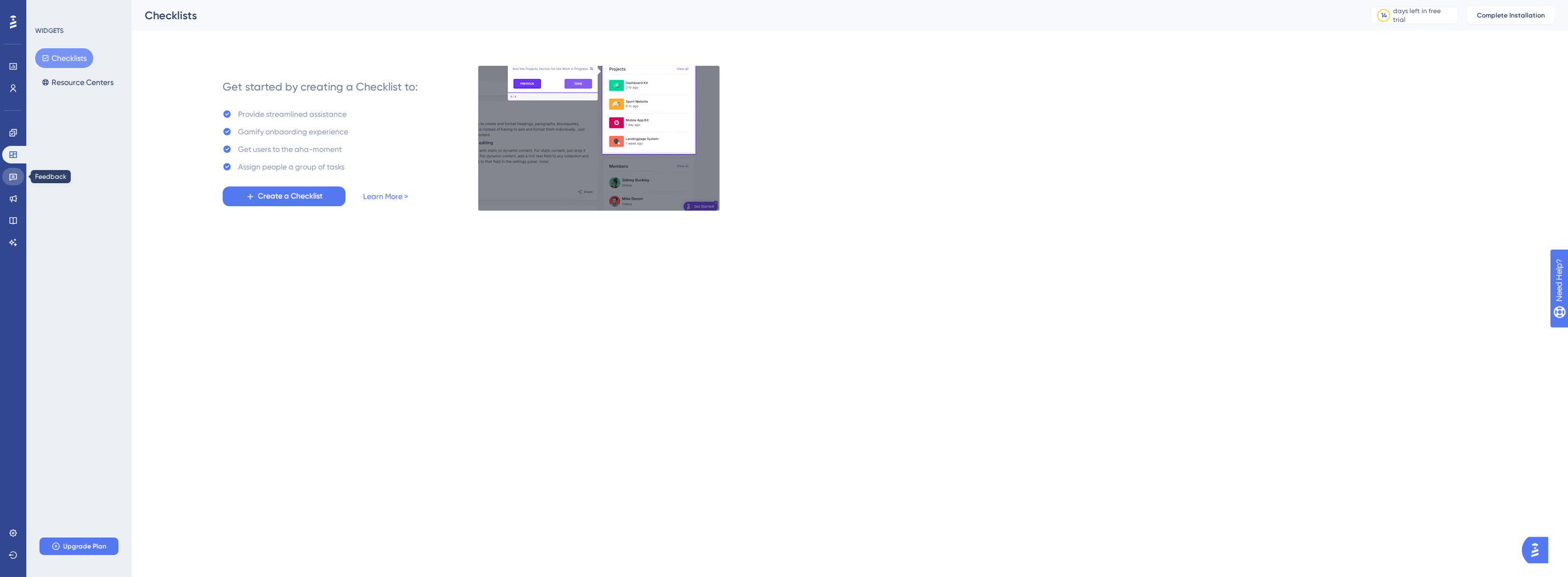
click at [14, 173] on icon at bounding box center [13, 177] width 9 height 9
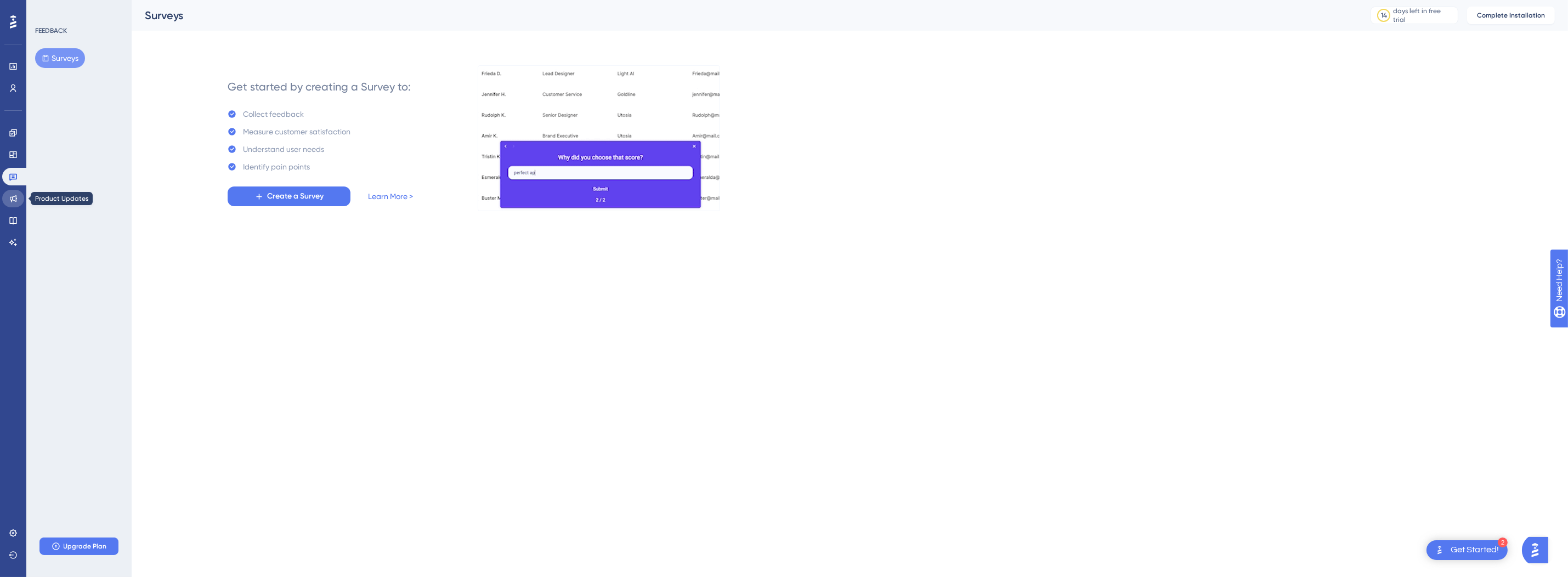
click at [16, 196] on icon at bounding box center [13, 199] width 7 height 7
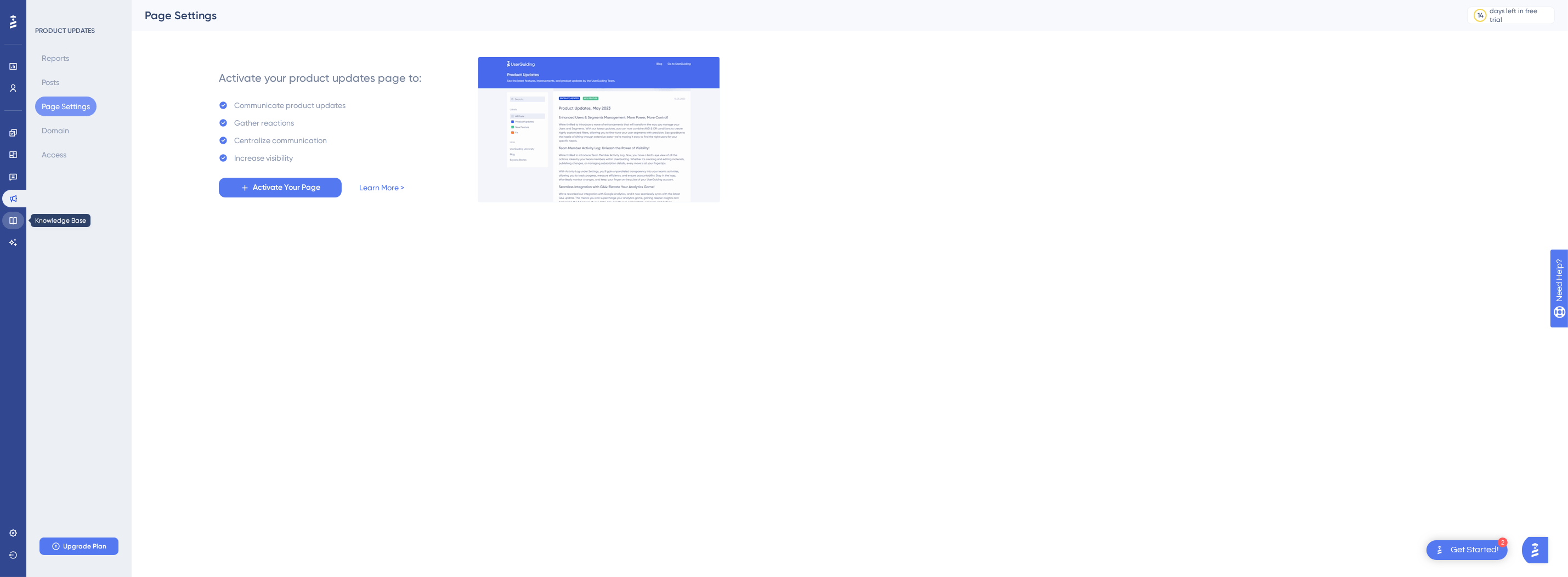
click at [12, 217] on icon at bounding box center [13, 221] width 7 height 7
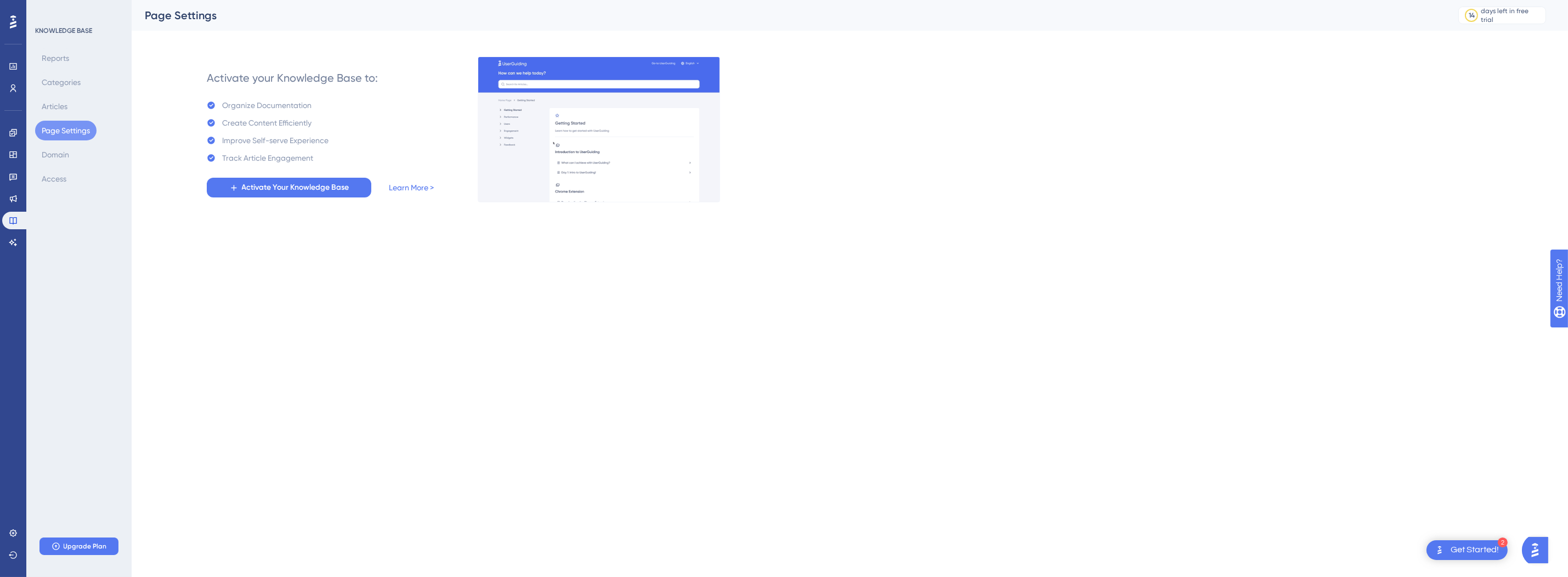
click at [75, 124] on button "Page Settings" at bounding box center [66, 130] width 61 height 19
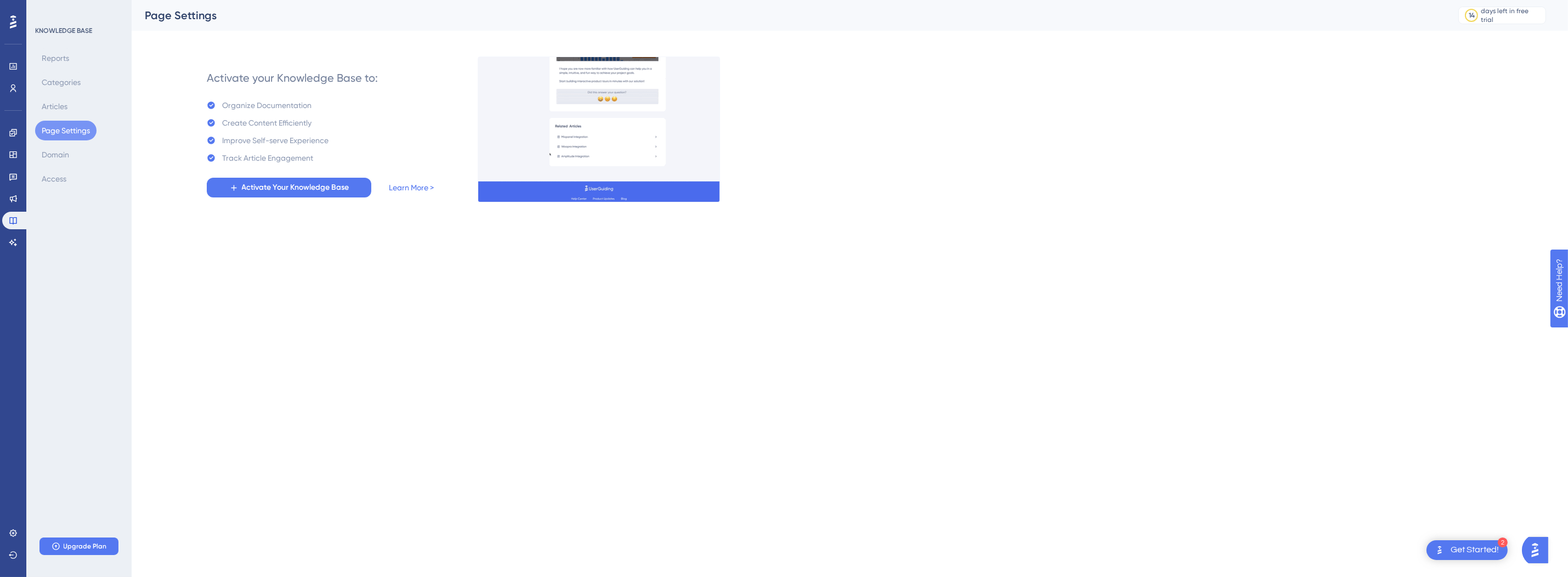
click at [1472, 542] on div "2 Get Started!" at bounding box center [1467, 550] width 81 height 19
click at [1040, 0] on html "2 Get Started! Welcome on board! 🌊 Here is your Onboarding Checklist 33% Sign U…" at bounding box center [784, 0] width 1568 height 0
click at [1494, 302] on icon "Close Checklist" at bounding box center [1490, 307] width 13 height 13
click at [75, 33] on div "KNOWLEDGE BASE" at bounding box center [64, 30] width 57 height 9
click at [12, 64] on icon at bounding box center [13, 66] width 7 height 7
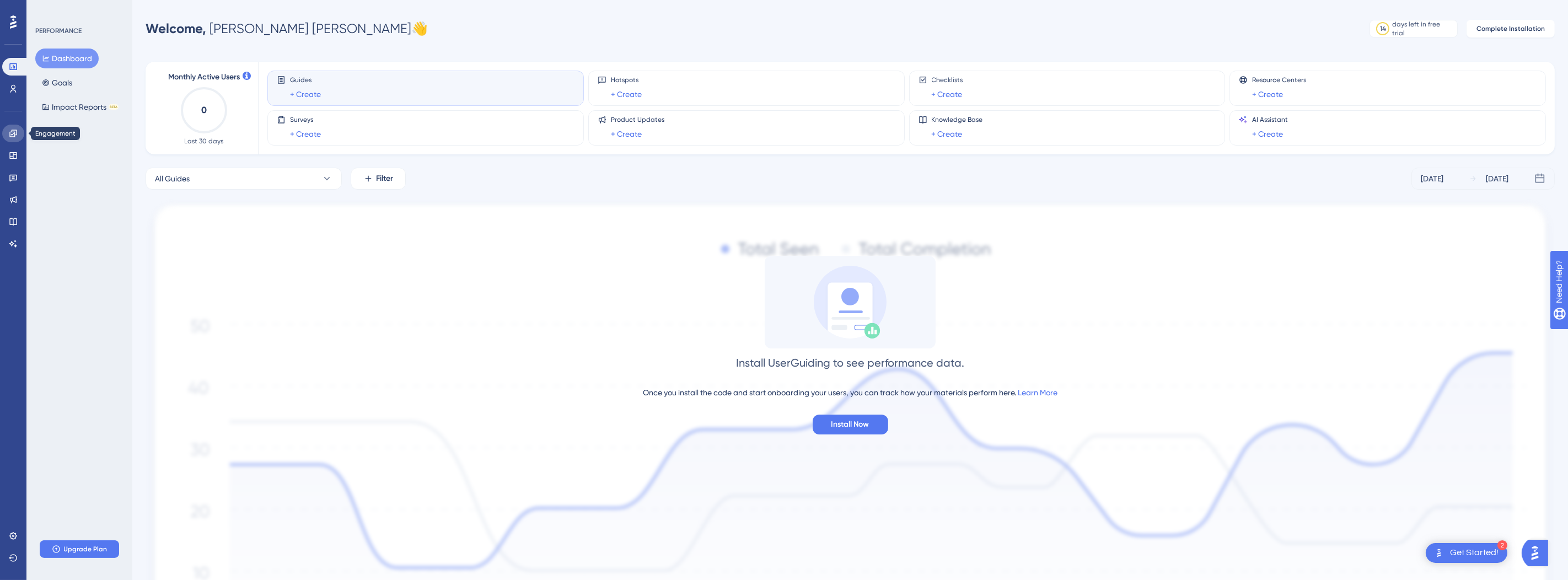
click at [9, 138] on link at bounding box center [13, 133] width 22 height 18
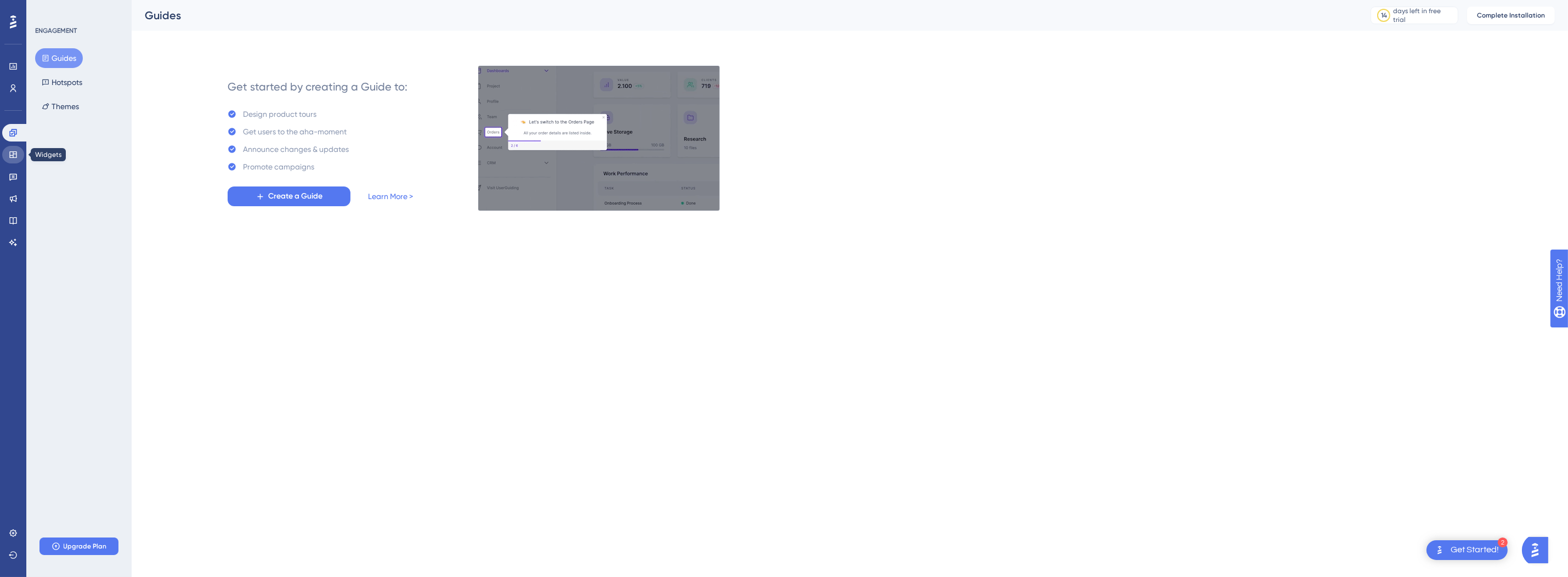
click at [15, 156] on icon at bounding box center [13, 155] width 9 height 9
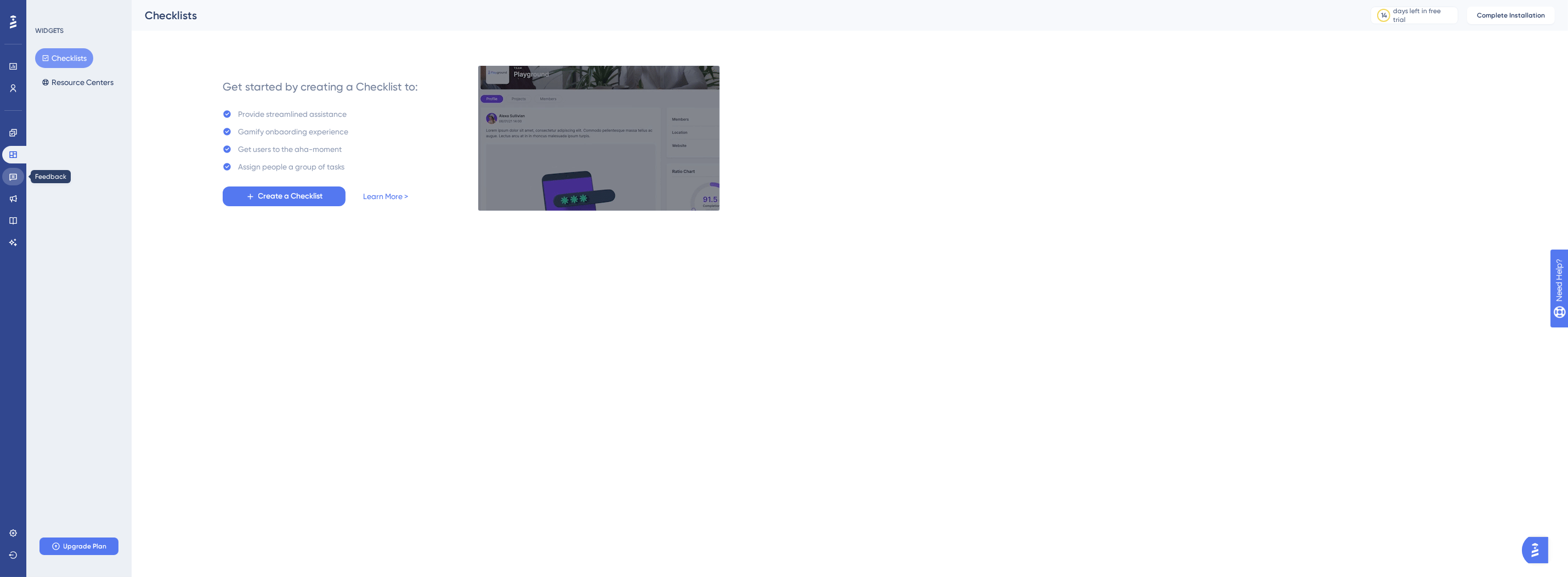
click at [12, 177] on icon at bounding box center [13, 177] width 9 height 9
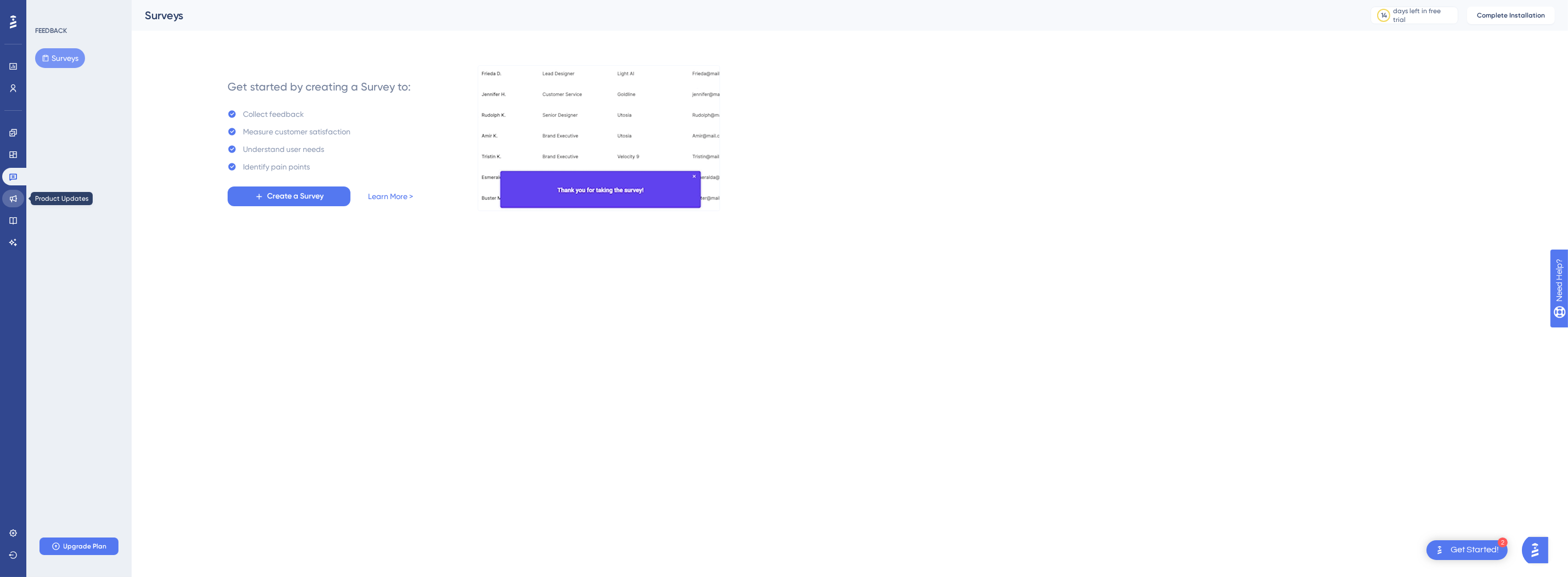
click at [7, 195] on link at bounding box center [13, 198] width 22 height 18
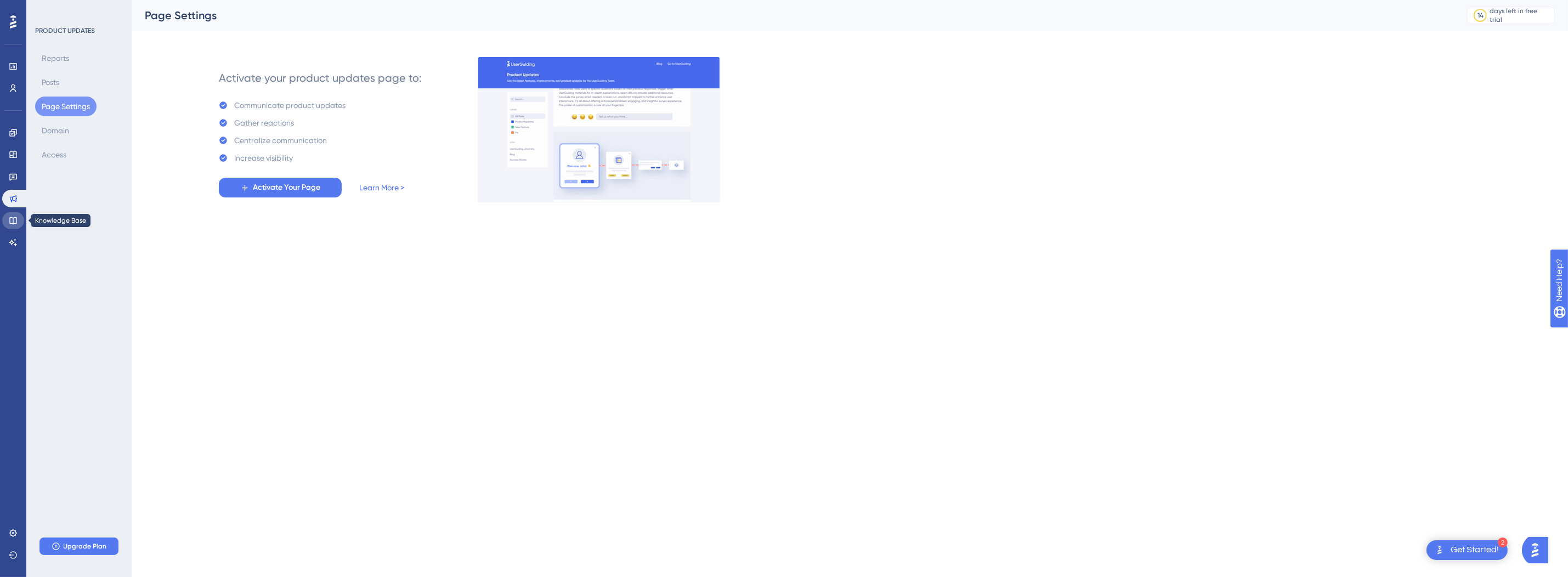
click at [12, 212] on link at bounding box center [13, 220] width 22 height 18
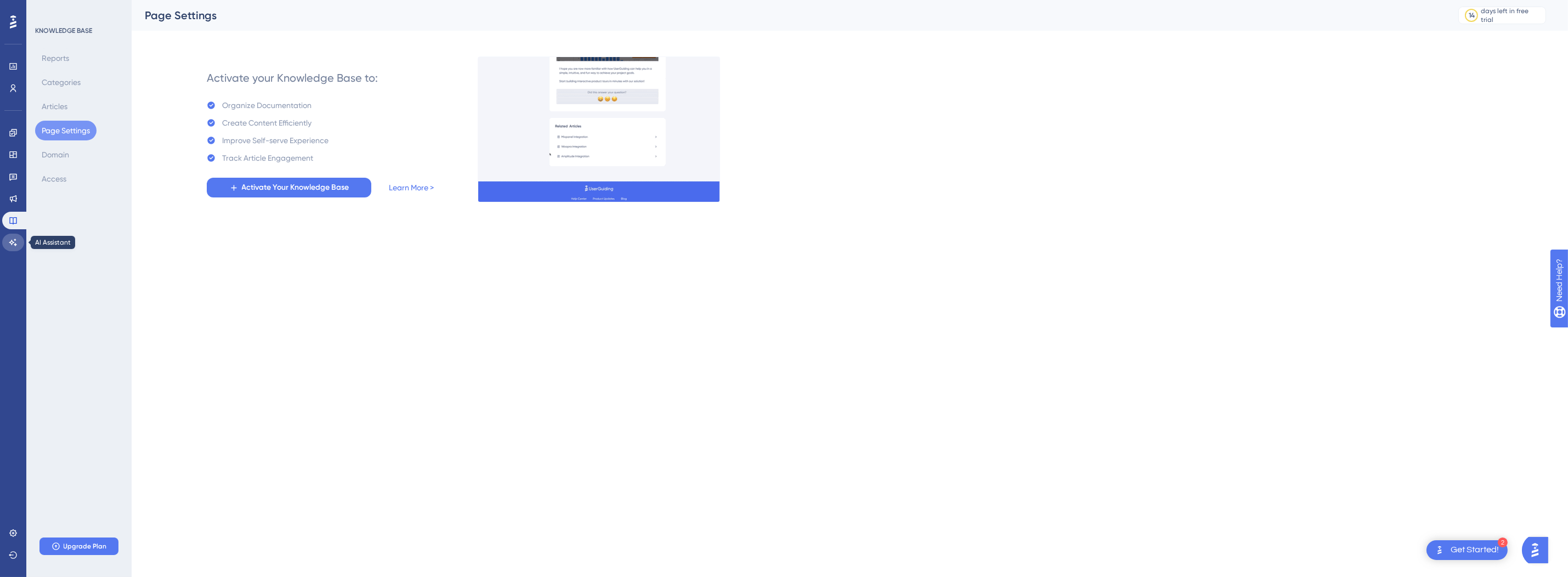
click at [9, 237] on link at bounding box center [13, 242] width 22 height 18
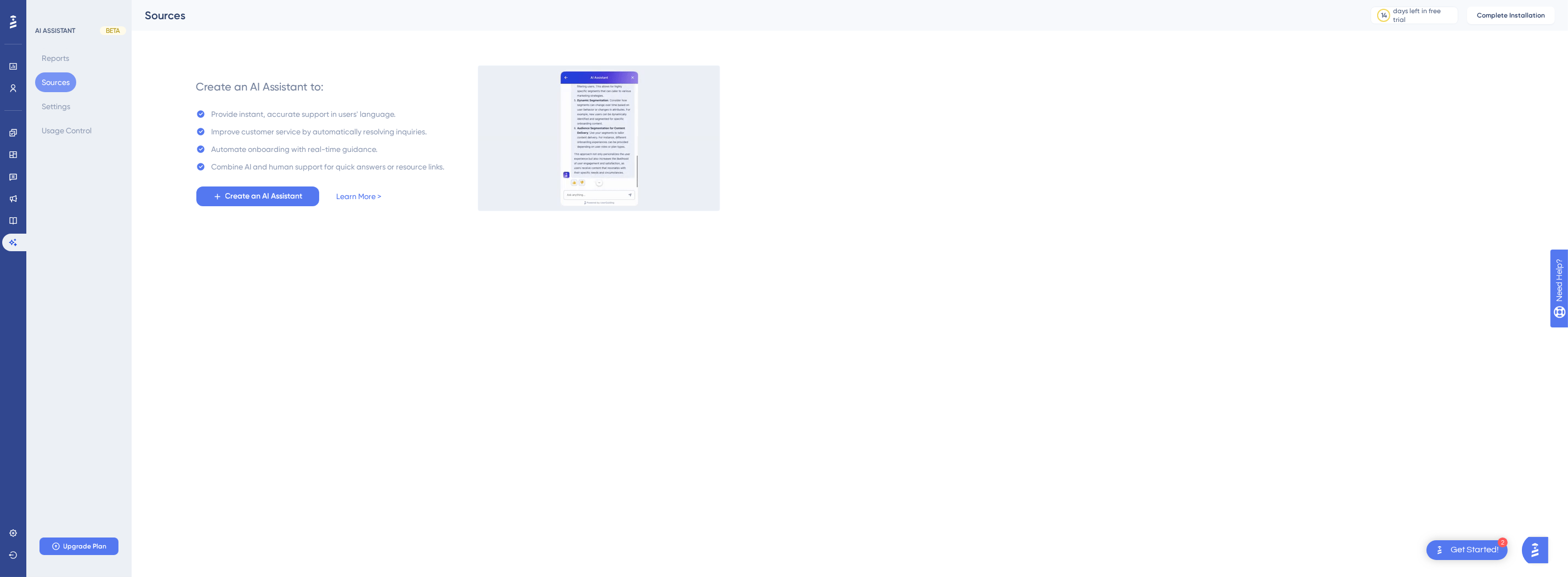
click at [12, 25] on icon at bounding box center [13, 21] width 7 height 14
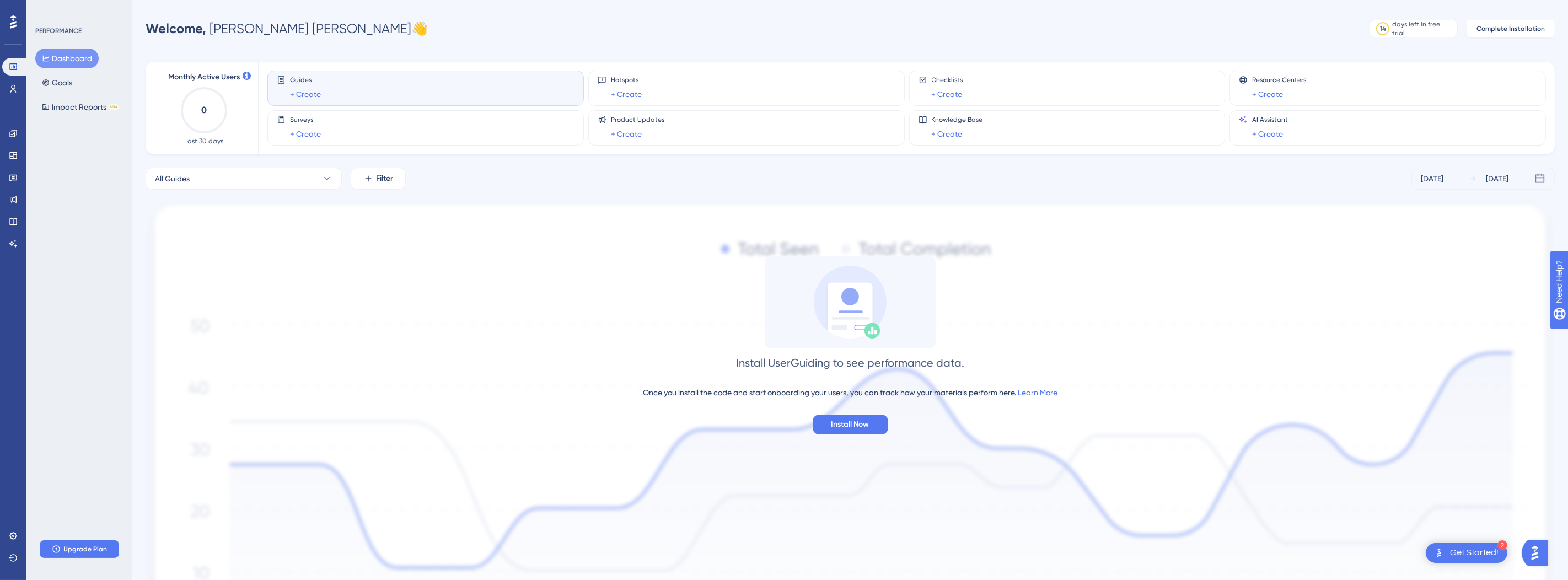
click at [10, 19] on icon at bounding box center [13, 21] width 7 height 14
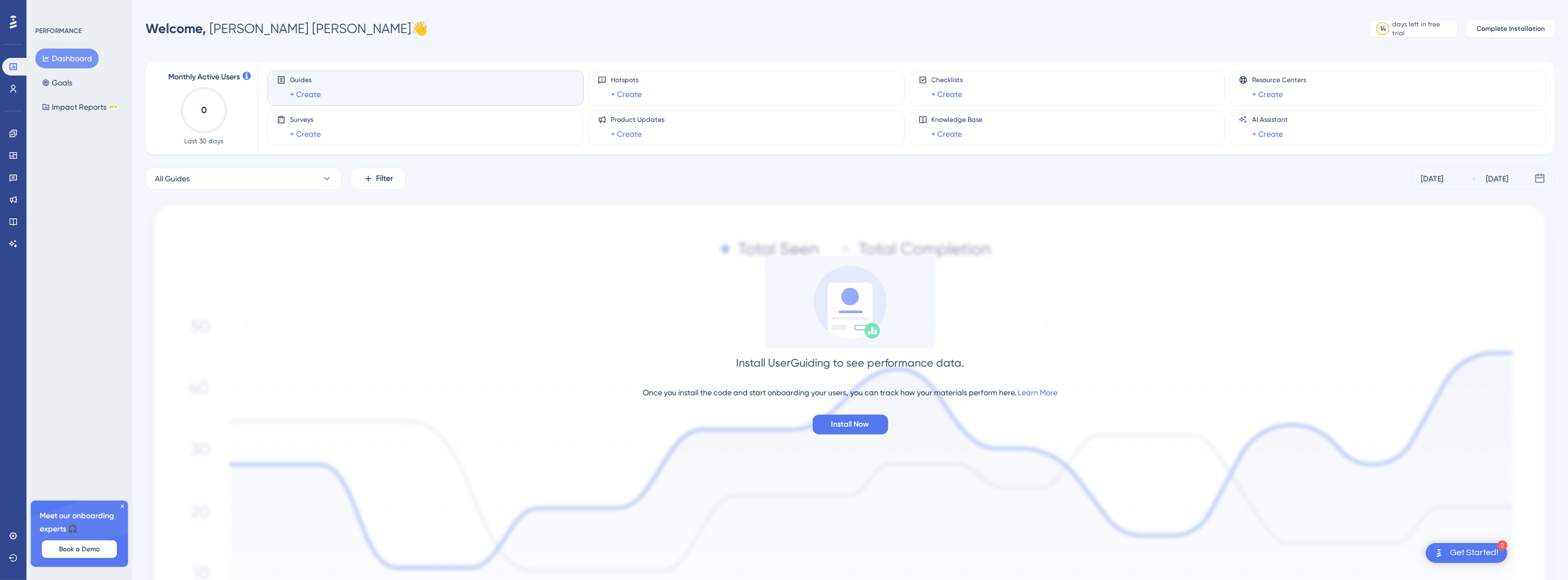
click at [0, 0] on div "Welcome, [PERSON_NAME] [PERSON_NAME] 👋" at bounding box center [0, 0] width 0 height 0
click at [125, 502] on div "Meet our onboarding experts 🎧 Book a Demo" at bounding box center [79, 534] width 97 height 66
click at [122, 506] on icon at bounding box center [122, 505] width 3 height 3
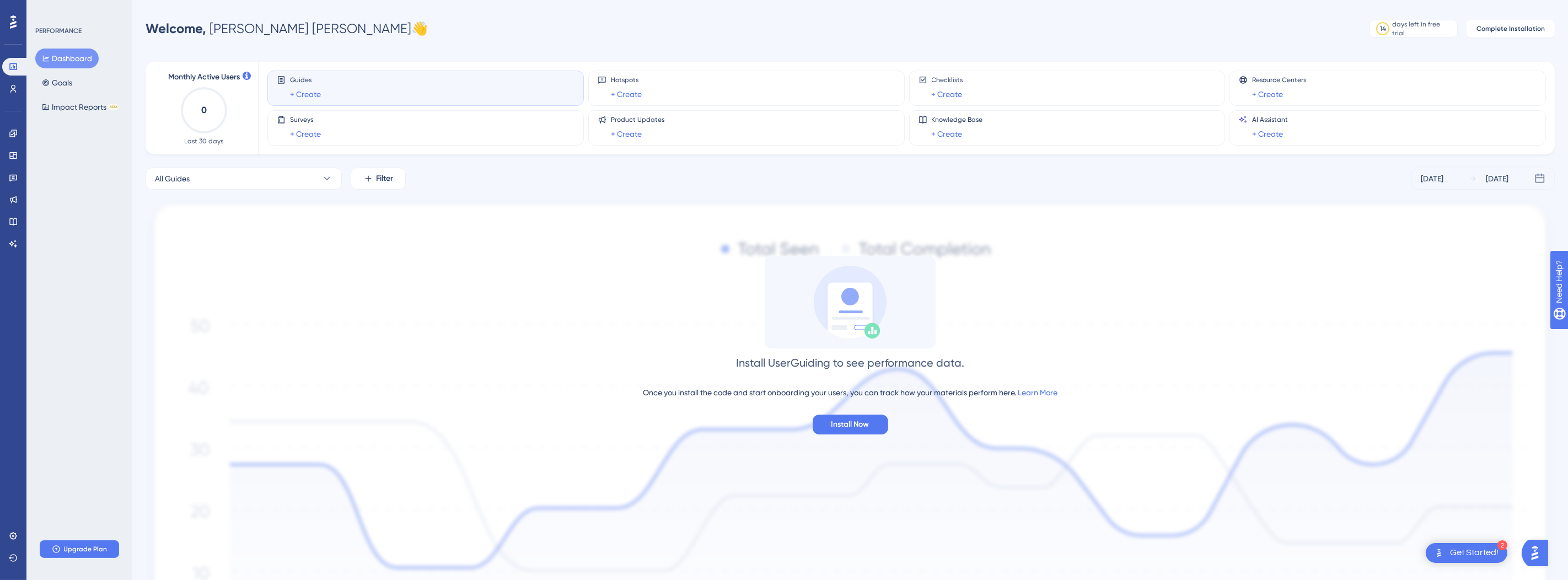
click at [97, 379] on div "PERFORMANCE Dashboard Goals Impact Reports BETA Upgrade Plan" at bounding box center [79, 290] width 106 height 580
click at [86, 545] on span "Upgrade Plan" at bounding box center [86, 549] width 43 height 9
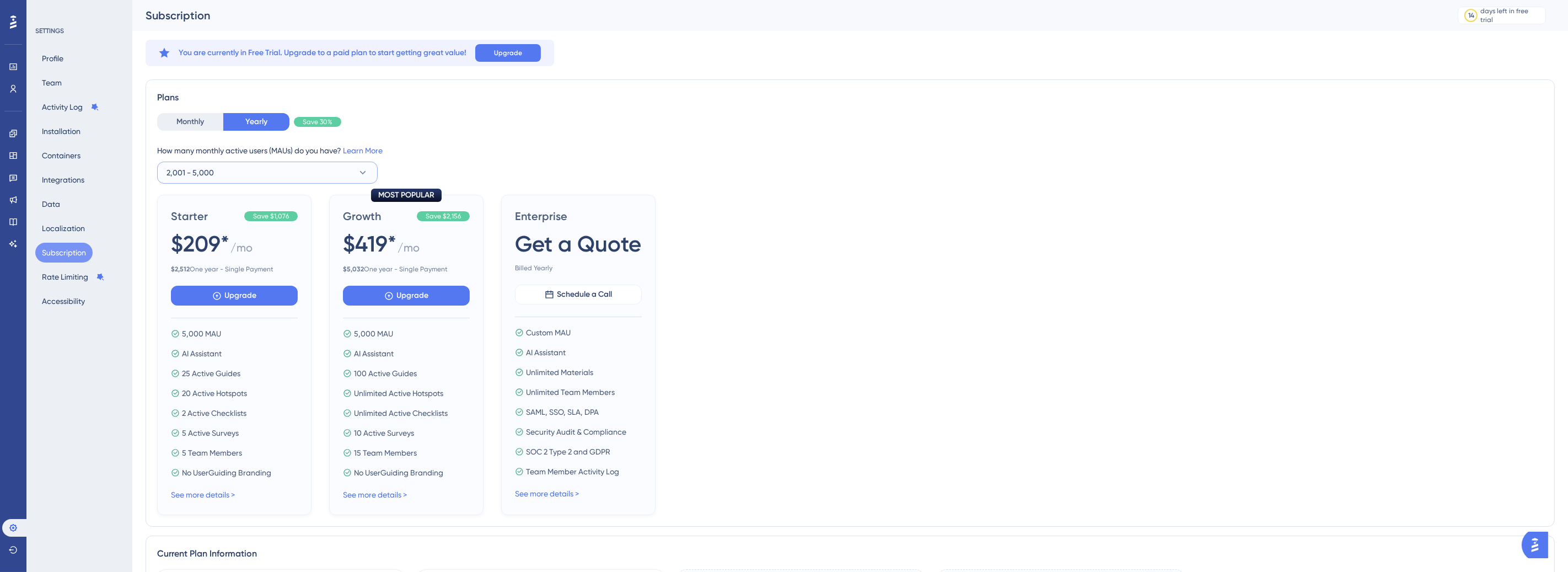
click at [365, 174] on icon at bounding box center [363, 173] width 11 height 11
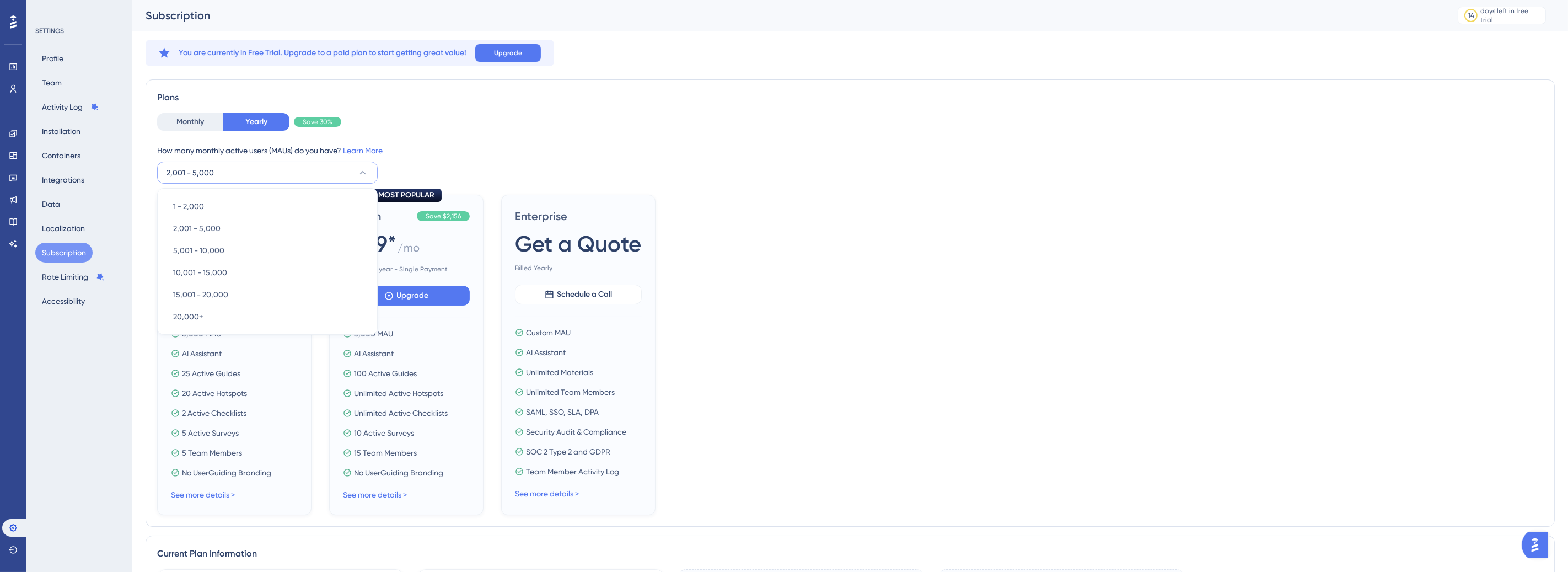
drag, startPoint x: 1087, startPoint y: 176, endPoint x: 1070, endPoint y: 170, distance: 18.0
click at [1086, 177] on div "How many monthly active users (MAUs) do you have? Learn More 2,001 - 5,000 1 - …" at bounding box center [850, 164] width 1386 height 40
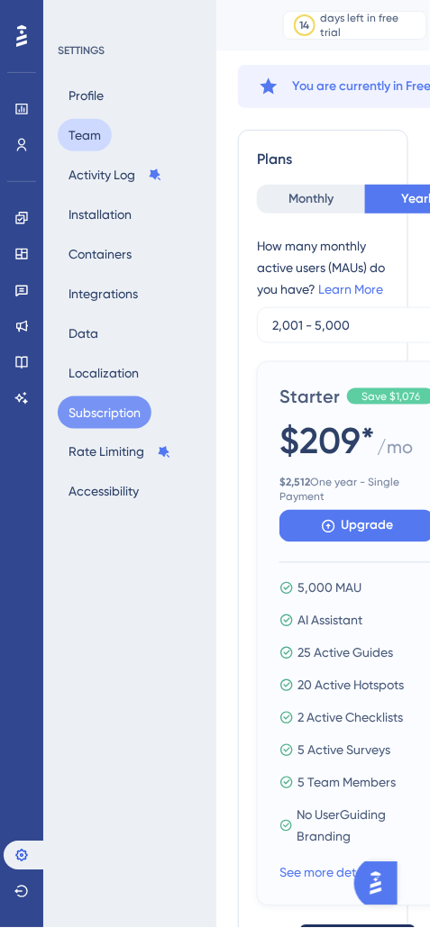
click at [77, 123] on button "Team" at bounding box center [85, 135] width 54 height 32
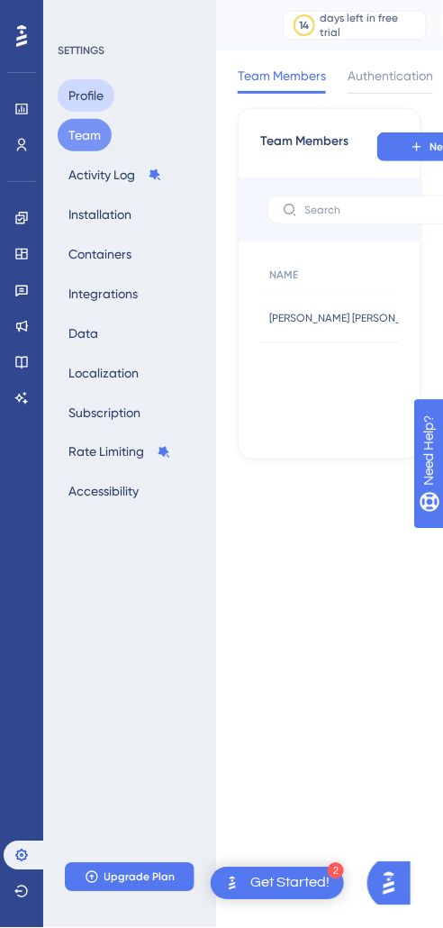
click at [96, 86] on button "Profile" at bounding box center [86, 95] width 57 height 32
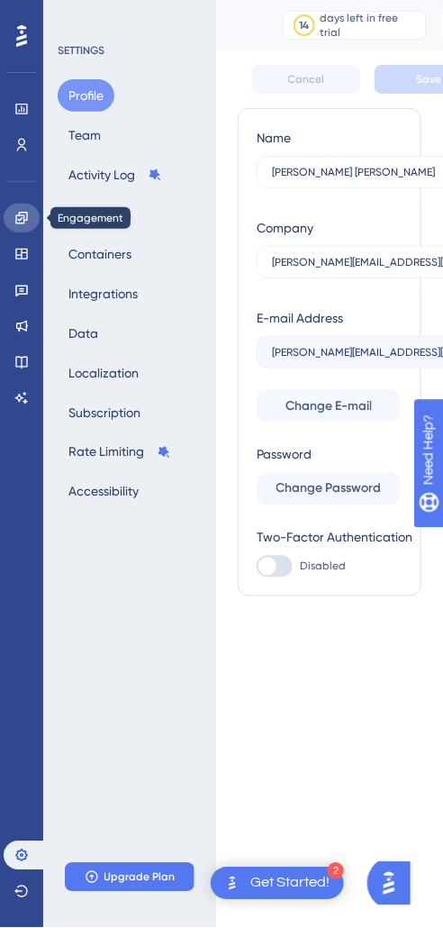
click at [27, 206] on link at bounding box center [22, 218] width 36 height 29
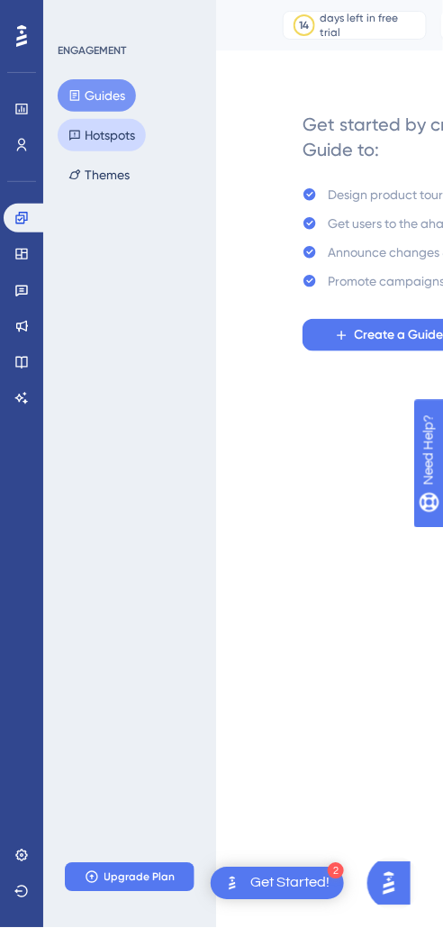
click at [88, 136] on button "Hotspots" at bounding box center [102, 135] width 88 height 32
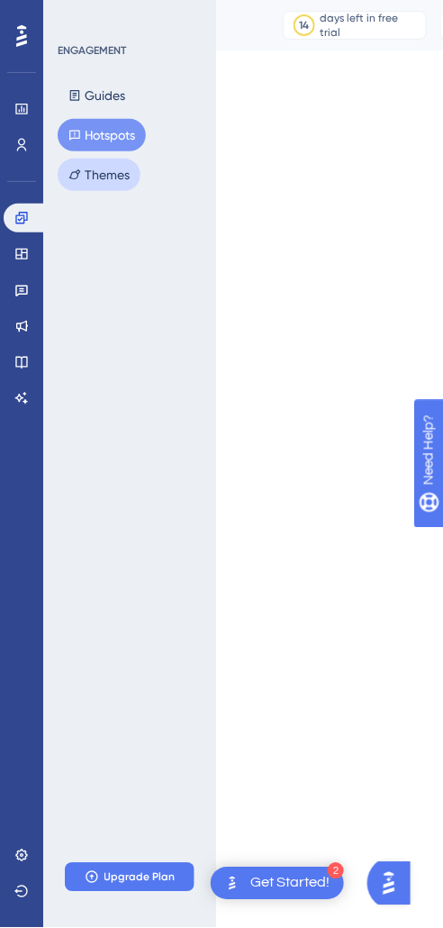
click at [109, 185] on button "Themes" at bounding box center [99, 175] width 83 height 32
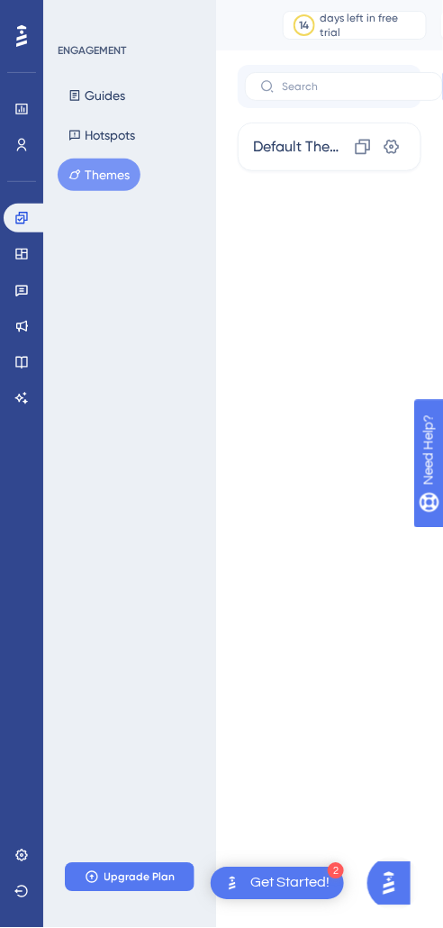
click at [111, 50] on div "ENGAGEMENT" at bounding box center [92, 50] width 68 height 14
